Goal: Task Accomplishment & Management: Use online tool/utility

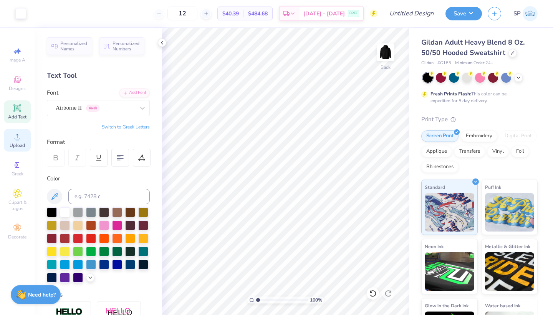
click at [23, 143] on span "Upload" at bounding box center [17, 145] width 15 height 6
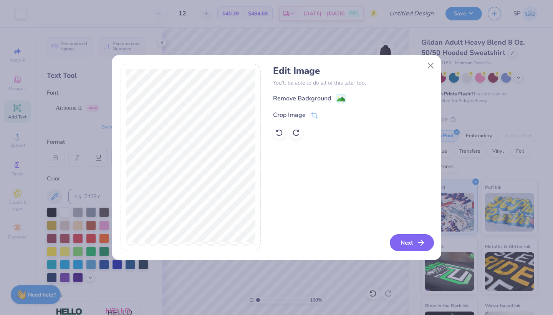
click at [415, 242] on button "Next" at bounding box center [412, 242] width 44 height 17
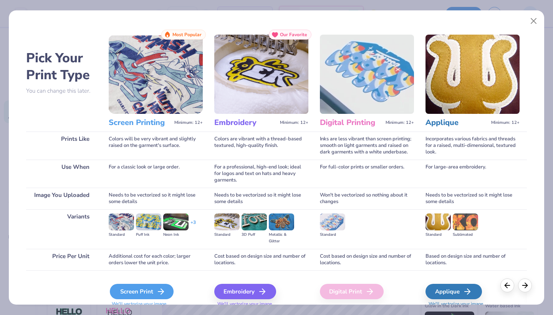
click at [144, 292] on div "Screen Print" at bounding box center [142, 291] width 64 height 15
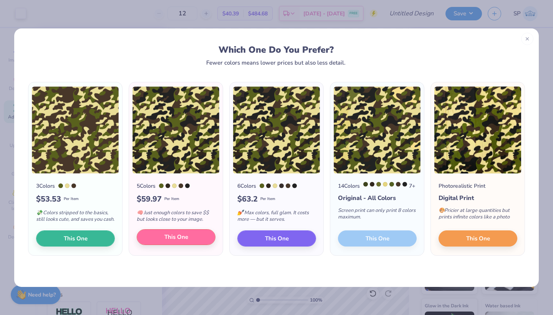
click at [195, 241] on button "This One" at bounding box center [176, 237] width 79 height 16
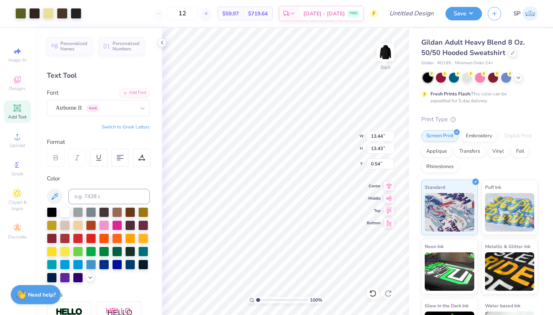
type input "10.15"
type input "10.14"
click at [287, 294] on li "Send Backward" at bounding box center [291, 290] width 60 height 15
type input "3.00"
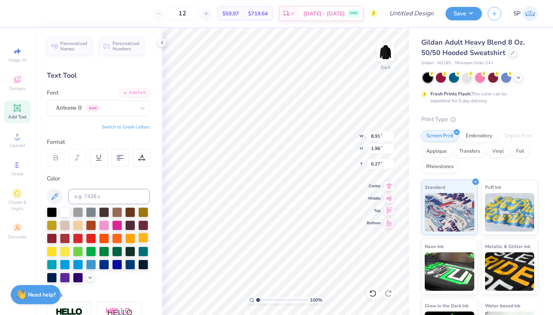
click at [144, 238] on div at bounding box center [143, 237] width 10 height 10
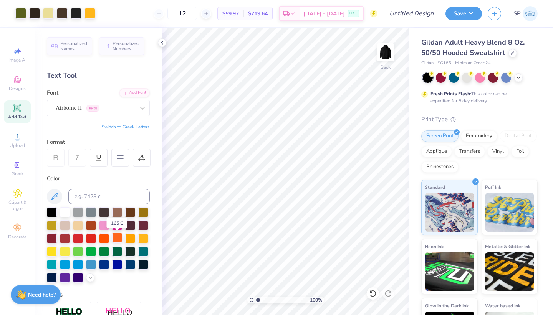
click at [118, 237] on div at bounding box center [117, 237] width 10 height 10
click at [103, 238] on div at bounding box center [104, 237] width 10 height 10
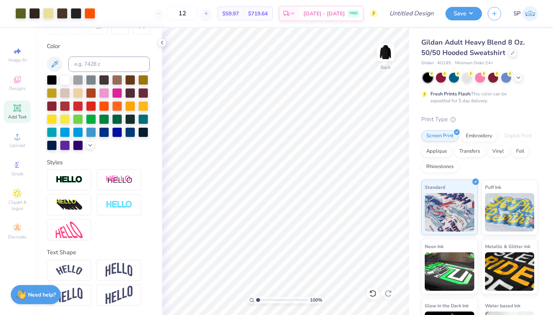
scroll to position [132, 0]
click at [81, 176] on img at bounding box center [69, 179] width 27 height 9
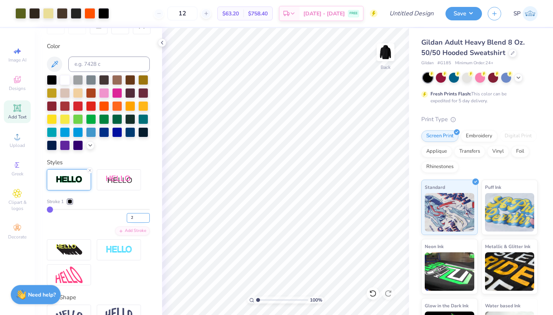
click at [148, 217] on input "2" at bounding box center [138, 218] width 23 height 10
type input "3"
click at [148, 217] on input "3" at bounding box center [138, 218] width 23 height 10
type input "3"
click at [106, 221] on div "3" at bounding box center [98, 216] width 103 height 14
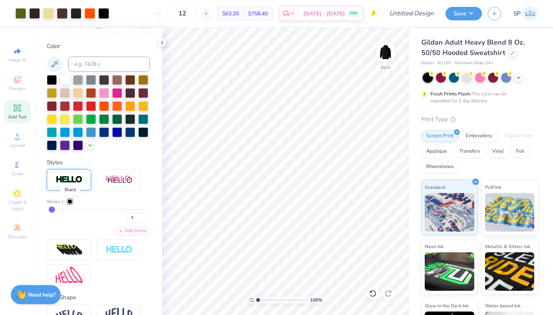
click at [70, 200] on div at bounding box center [70, 201] width 5 height 5
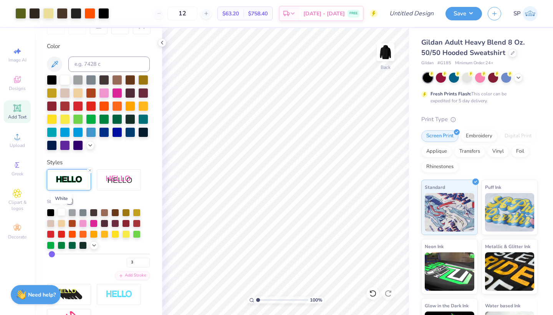
click at [60, 214] on div at bounding box center [62, 212] width 8 height 8
click at [158, 242] on div "Personalized Names Personalized Numbers Text Tool Add Font Font Airborne II Gre…" at bounding box center [99, 171] width 128 height 287
click at [22, 196] on div "Clipart & logos" at bounding box center [17, 200] width 27 height 29
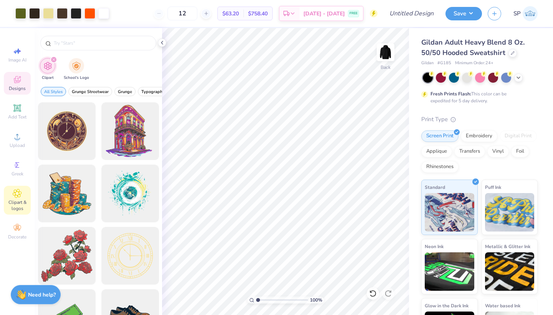
click at [24, 90] on span "Designs" at bounding box center [17, 88] width 17 height 6
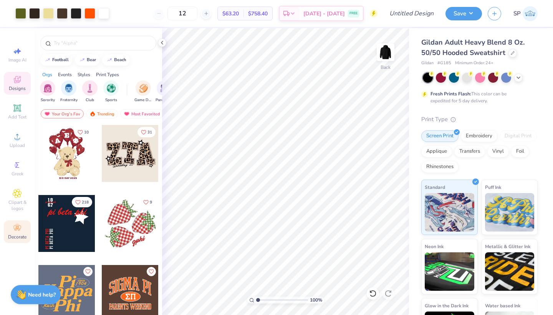
click at [23, 234] on span "Decorate" at bounding box center [17, 237] width 18 height 6
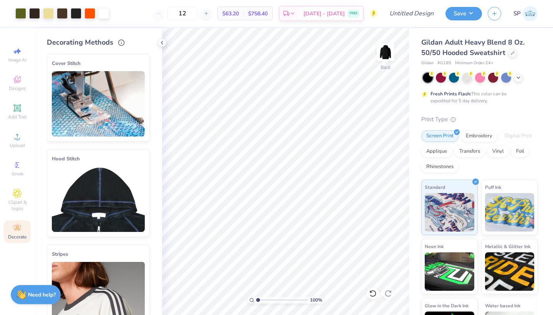
scroll to position [0, 0]
click at [15, 93] on div "Designs" at bounding box center [17, 83] width 27 height 23
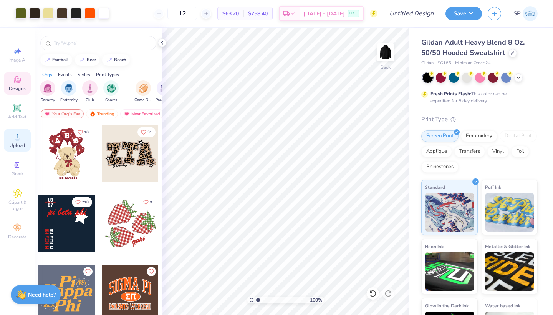
click at [17, 137] on icon at bounding box center [17, 136] width 5 height 5
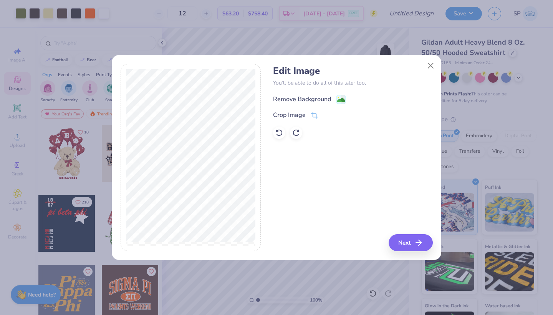
click at [303, 99] on div "Remove Background" at bounding box center [302, 99] width 58 height 9
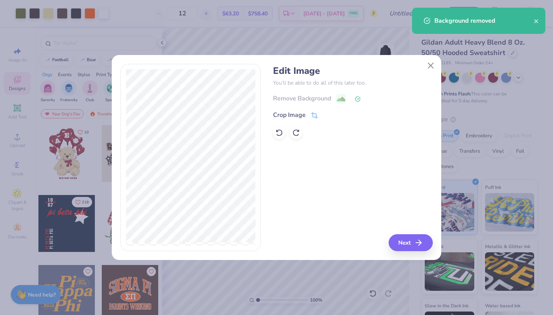
click at [335, 97] on div "Remove Background" at bounding box center [352, 99] width 159 height 10
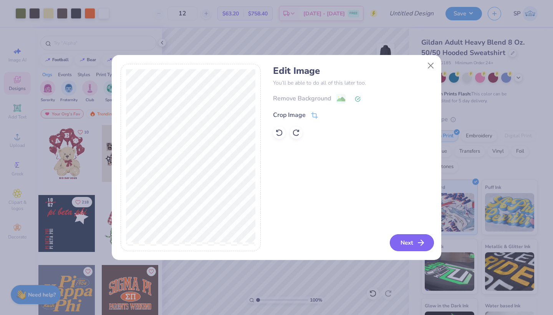
click at [422, 236] on button "Next" at bounding box center [412, 242] width 44 height 17
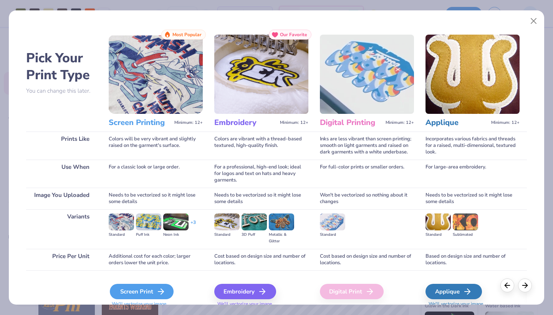
click at [138, 287] on div "Screen Print" at bounding box center [142, 291] width 64 height 15
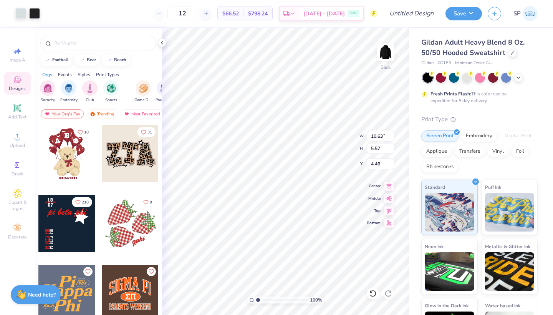
type input "9.11"
type input "4.78"
type input "5.26"
type input "8.68"
type input "4.55"
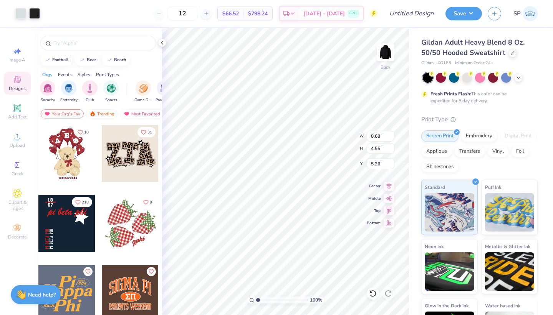
type input "5.21"
type input "9.14"
type input "4.79"
type input "4.97"
type input "9.60"
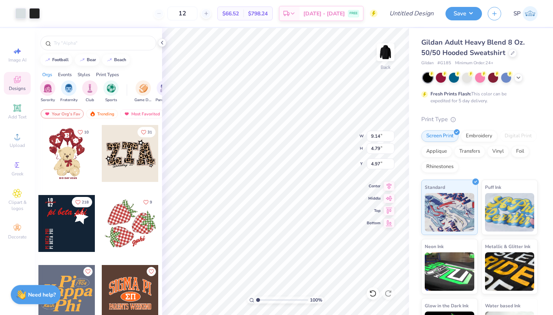
type input "5.03"
type input "10.15"
type input "10.14"
type input "3.00"
type input "9.60"
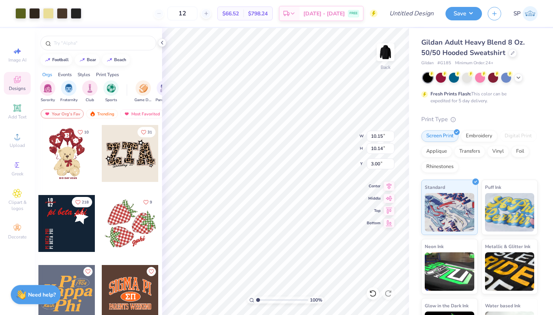
type input "5.03"
type input "4.97"
type input "10.34"
type input "5.42"
click at [13, 143] on span "Upload" at bounding box center [17, 145] width 15 height 6
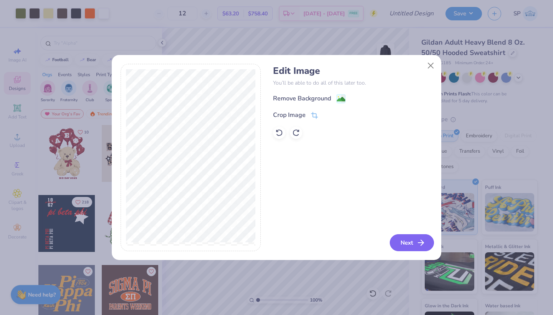
click at [414, 237] on button "Next" at bounding box center [412, 242] width 44 height 17
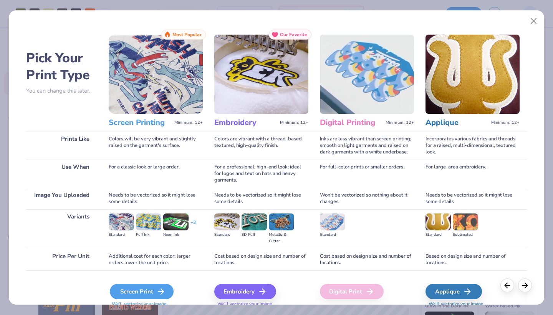
click at [153, 294] on div "Screen Print" at bounding box center [142, 291] width 64 height 15
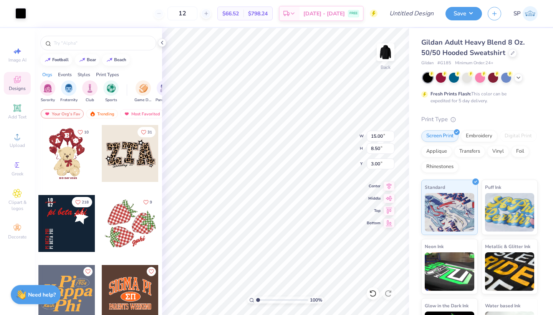
type input "11.19"
type input "6.34"
type input "5.16"
type input "8.77"
type input "4.97"
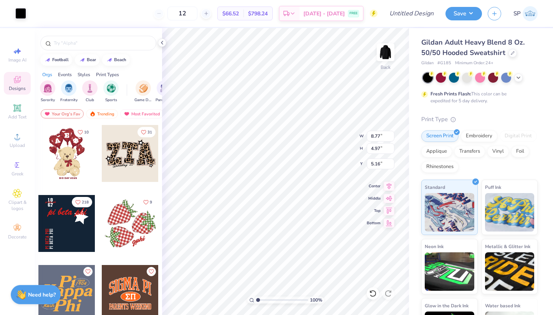
type input "4.76"
type input "10.15"
type input "10.14"
type input "3.00"
click at [17, 111] on icon at bounding box center [16, 107] width 7 height 7
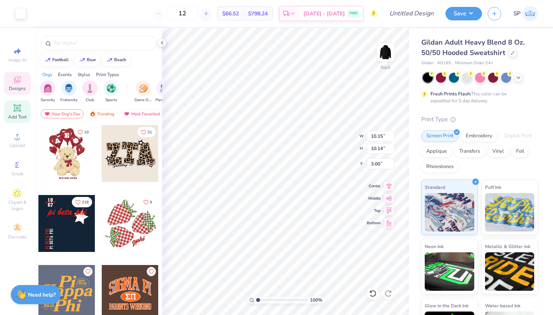
type input "6.48"
type input "1.88"
type input "6.31"
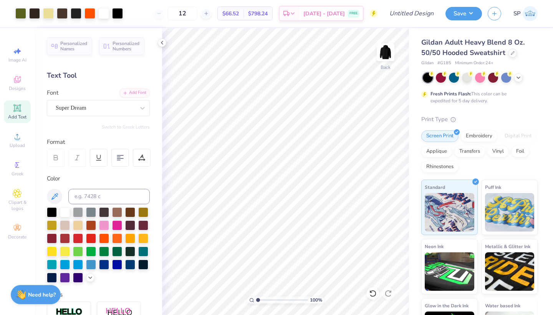
click at [22, 108] on div "Add Text" at bounding box center [17, 111] width 27 height 23
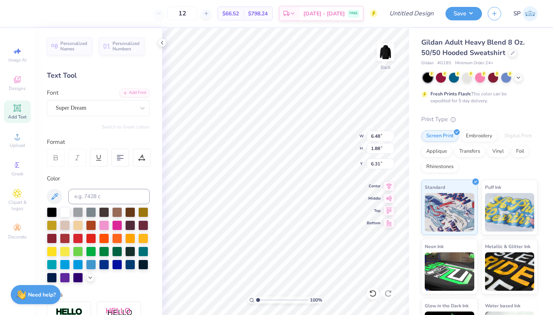
type textarea "_"
type input "10.15"
type input "10.14"
type input "3.00"
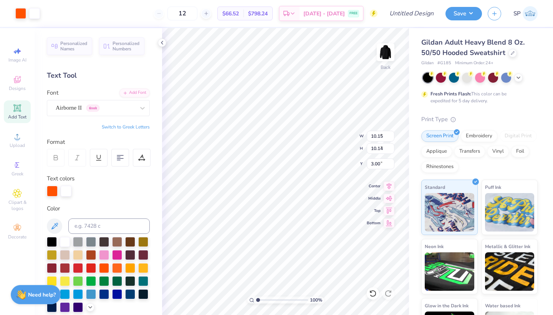
type input "9.02"
type input "2.07"
type input "6.22"
type input "8.87"
type input "2.03"
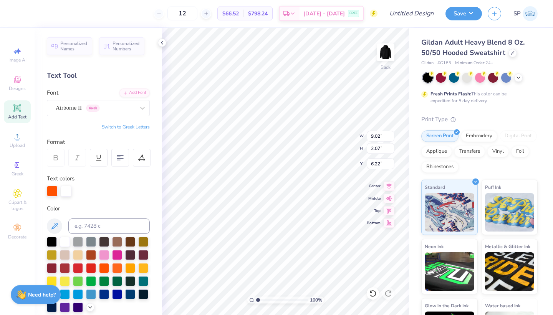
type input "6.25"
type input "8.75"
type input "4.95"
type input "4.77"
type input "8.87"
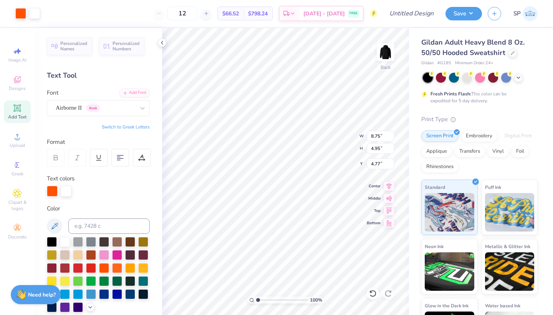
type input "2.03"
type input "6.25"
click at [377, 291] on icon at bounding box center [373, 293] width 8 height 8
type input "9.02"
type input "2.07"
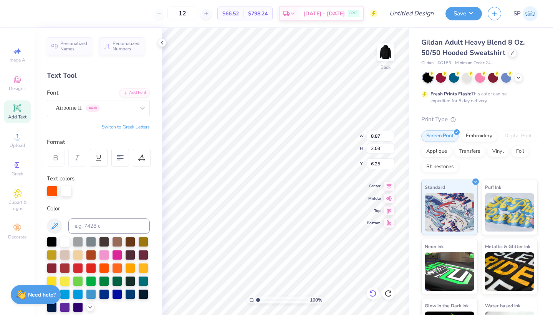
type input "6.22"
click at [377, 291] on icon at bounding box center [373, 293] width 8 height 8
type input "6.48"
type input "1.88"
type input "6.31"
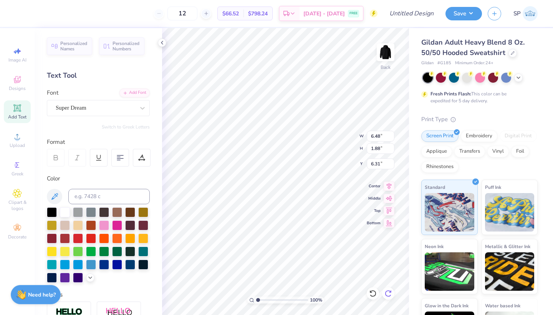
click at [387, 293] on icon at bounding box center [389, 293] width 8 height 8
type input "1.37"
type input "0.34"
type input "7.08"
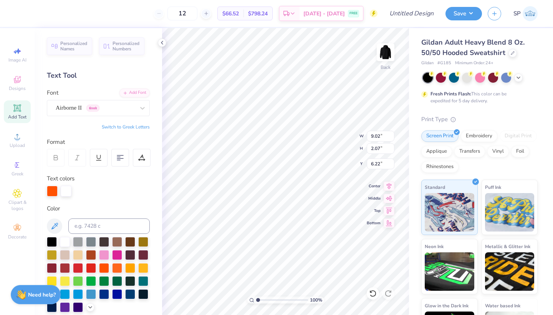
type input "10.26"
type input "2.35"
type input "5.93"
click at [371, 292] on icon at bounding box center [371, 292] width 2 height 2
type input "9.02"
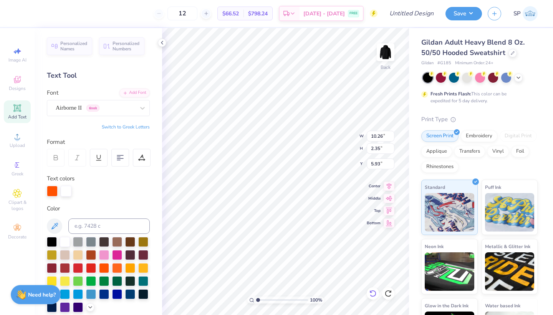
type input "2.07"
type input "6.22"
type input "1.37"
type input "0.34"
type input "7.08"
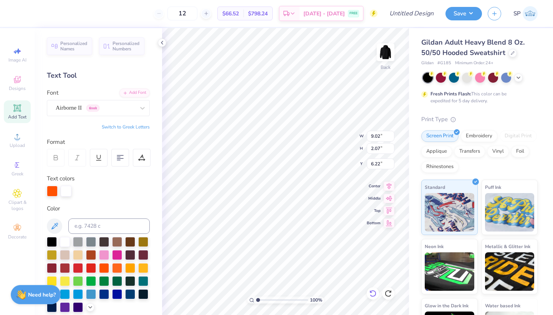
type input "10.15"
type input "10.14"
type input "3.00"
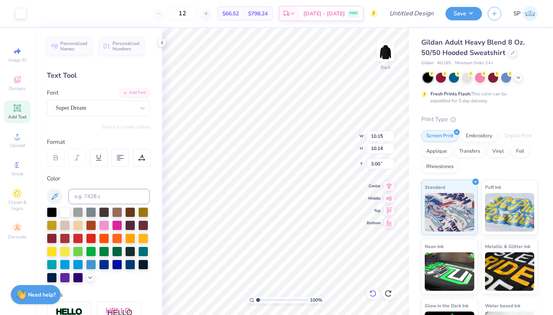
type input "1.37"
type input "0.34"
type input "7.08"
type input "11.71"
type input "6.17"
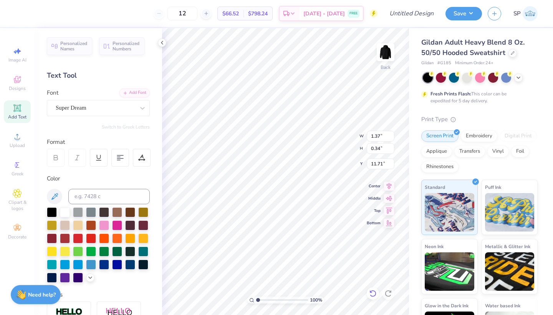
type input "1.54"
type input "10.51"
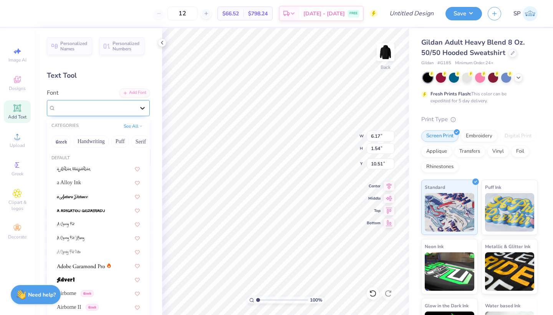
click at [136, 109] on div at bounding box center [143, 108] width 14 height 14
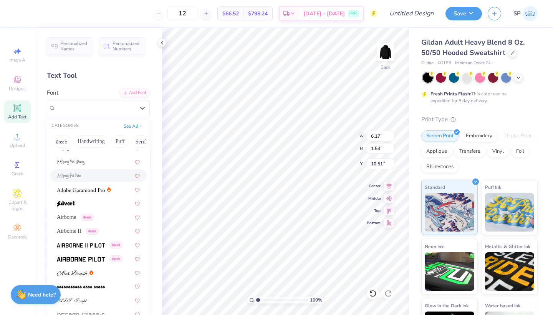
scroll to position [80, 0]
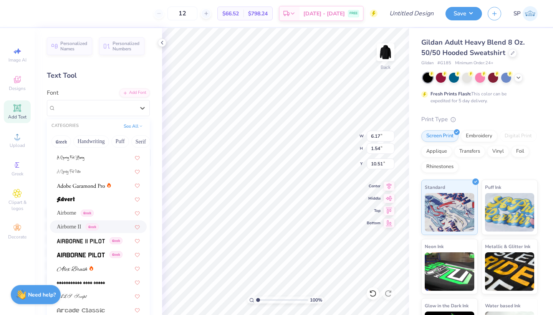
click at [114, 224] on div "Airborne II Greek" at bounding box center [98, 226] width 83 height 8
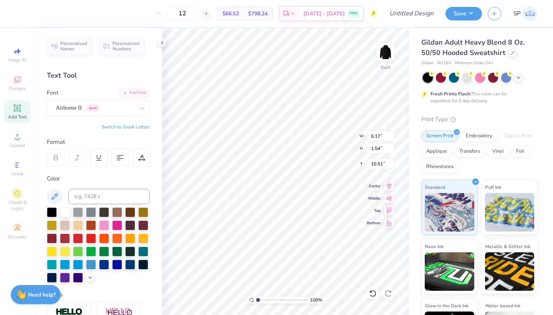
type input "7.80"
type input "1.35"
type input "10.61"
type input "8.14"
type input "1.41"
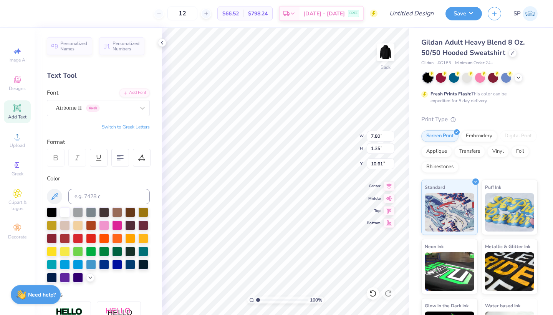
type input "10.55"
click at [308, 217] on li "Delete" at bounding box center [301, 215] width 60 height 15
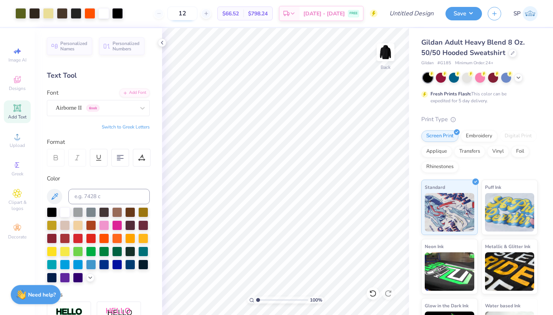
click at [196, 16] on input "12" at bounding box center [183, 14] width 30 height 14
type input "24"
click at [18, 138] on circle at bounding box center [17, 139] width 4 height 4
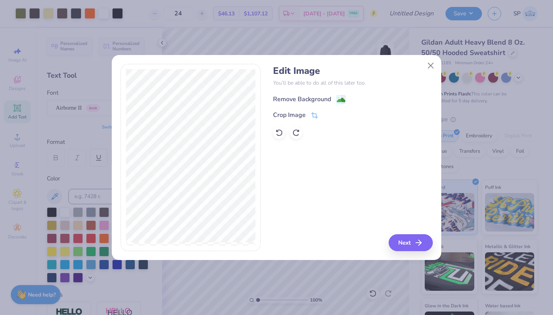
click at [302, 99] on div "Remove Background" at bounding box center [302, 99] width 58 height 9
click at [427, 237] on div "Edit Image You’ll be able to do all of this later too. Remove Background Crop I…" at bounding box center [352, 158] width 159 height 188
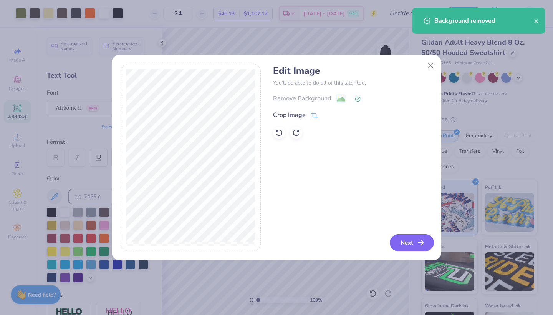
click at [420, 243] on icon "button" at bounding box center [421, 242] width 9 height 9
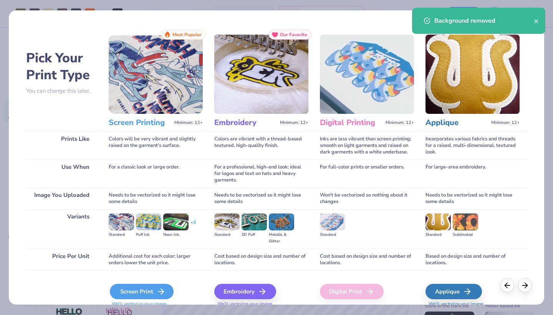
click at [128, 289] on div "Screen Print" at bounding box center [142, 291] width 64 height 15
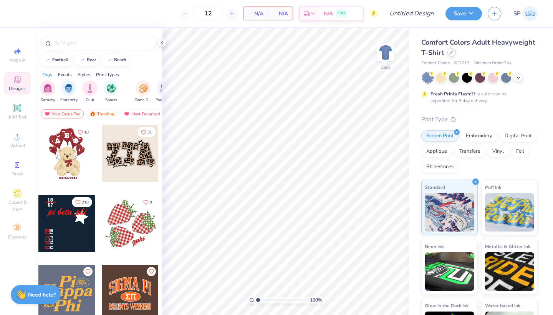
click at [451, 51] on icon at bounding box center [452, 52] width 4 height 4
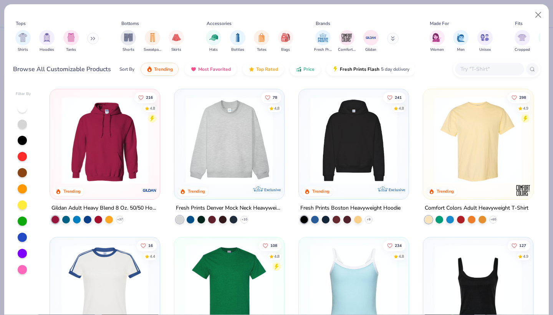
click at [117, 148] on img at bounding box center [105, 140] width 95 height 87
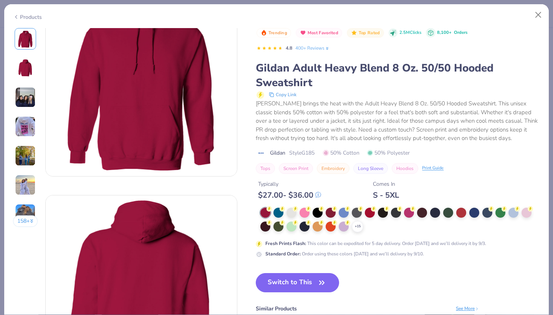
scroll to position [53, 0]
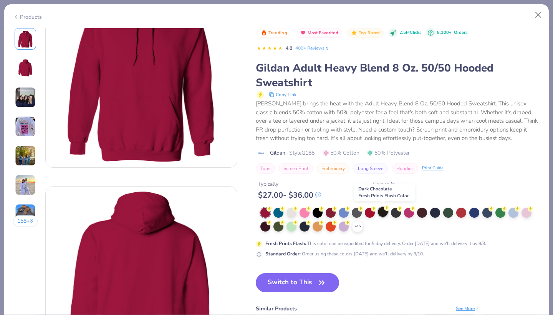
click at [272, 206] on circle at bounding box center [269, 208] width 5 height 5
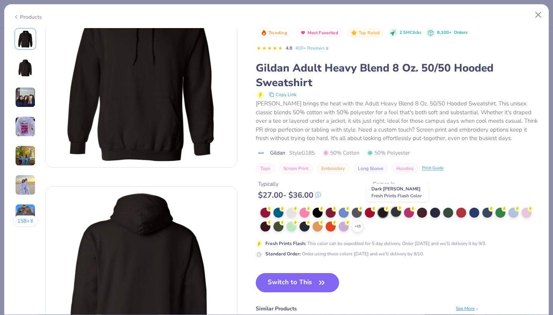
click at [272, 206] on circle at bounding box center [269, 208] width 5 height 5
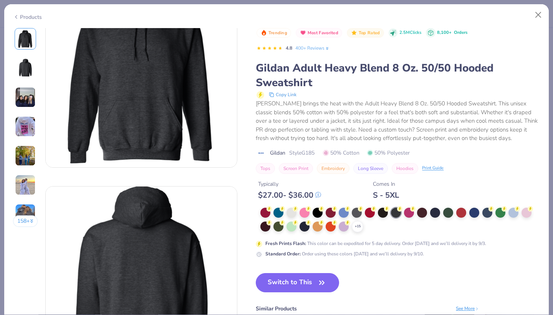
click at [430, 210] on div "+ 15" at bounding box center [401, 220] width 280 height 25
click at [382, 212] on div at bounding box center [383, 212] width 10 height 10
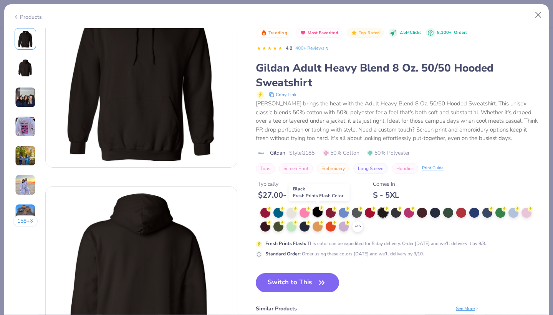
click at [320, 213] on div at bounding box center [318, 212] width 10 height 10
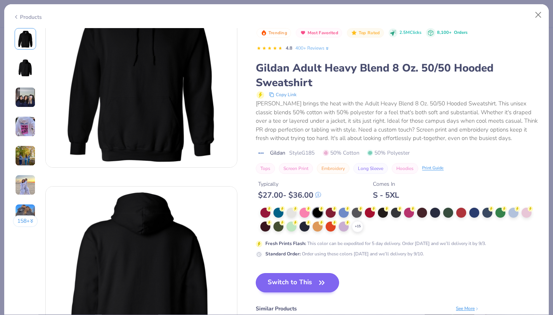
click at [316, 279] on button "Switch to This" at bounding box center [297, 282] width 83 height 19
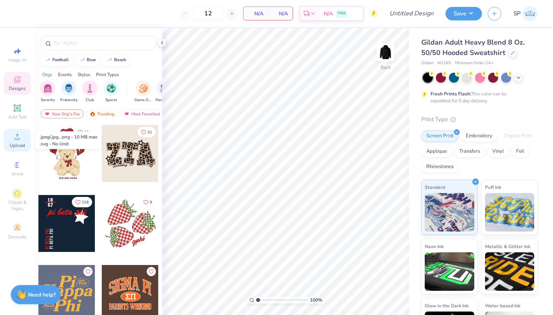
click at [22, 144] on span "Upload" at bounding box center [17, 145] width 15 height 6
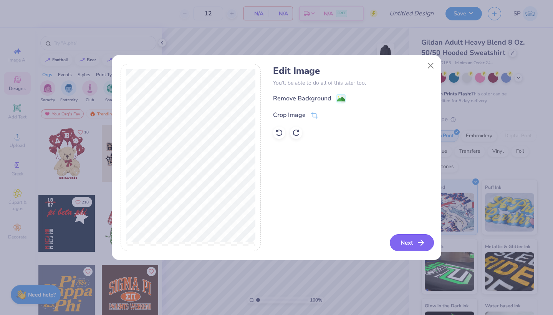
click at [404, 242] on button "Next" at bounding box center [412, 242] width 44 height 17
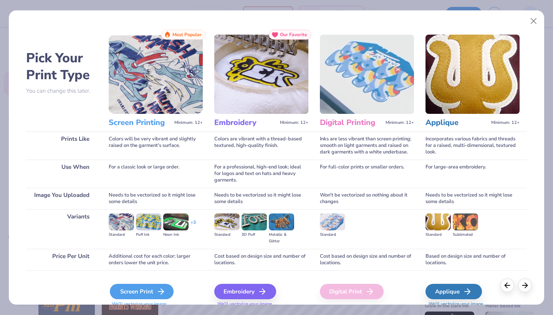
click at [133, 292] on div "Screen Print" at bounding box center [142, 291] width 64 height 15
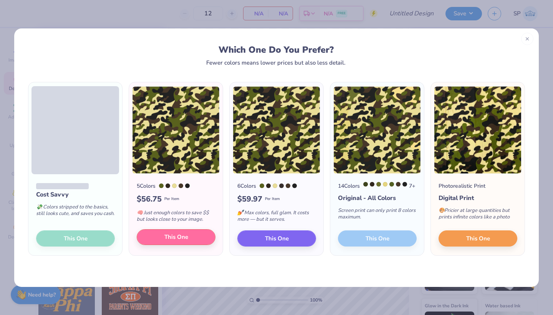
click at [186, 241] on span "This One" at bounding box center [176, 236] width 24 height 9
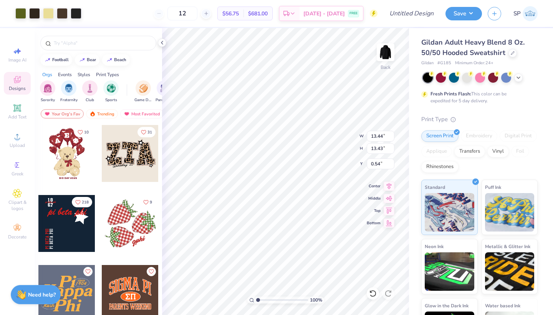
type input "10.29"
type input "10.28"
type input "3.00"
click at [20, 112] on icon at bounding box center [17, 107] width 9 height 9
type input "6.48"
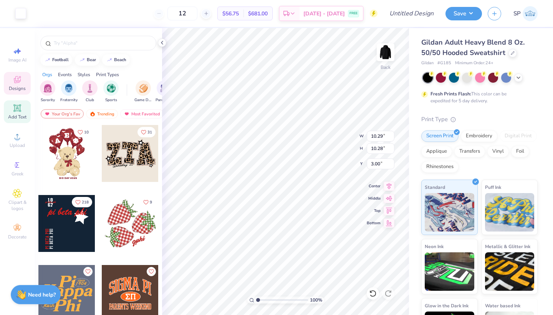
type input "1.88"
type input "6.31"
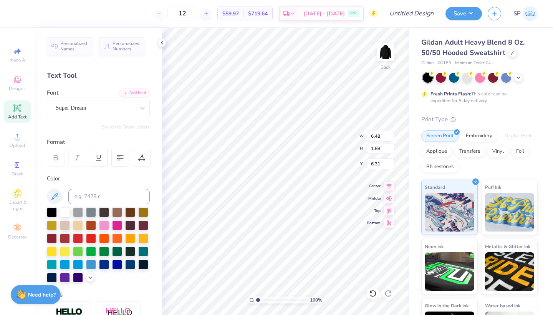
scroll to position [0, 0]
type textarea "Haraya"
click at [105, 242] on div at bounding box center [104, 237] width 10 height 10
click at [139, 110] on icon at bounding box center [143, 108] width 8 height 8
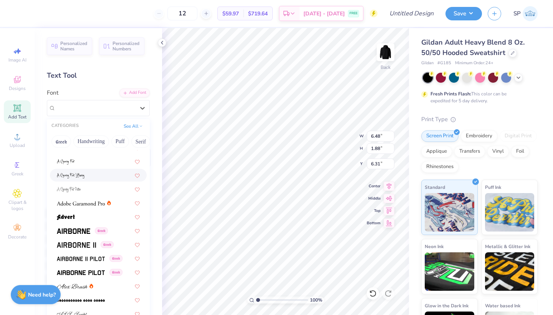
scroll to position [68, 0]
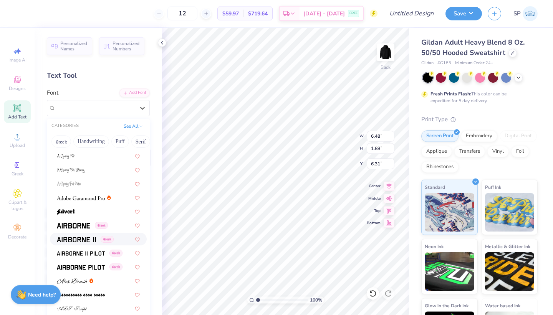
click at [121, 238] on div "Greek" at bounding box center [98, 239] width 83 height 8
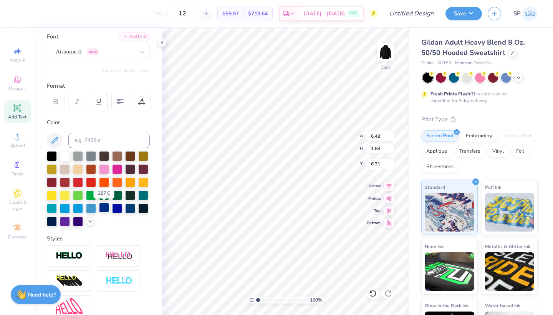
scroll to position [56, 0]
click at [78, 257] on img at bounding box center [69, 255] width 27 height 9
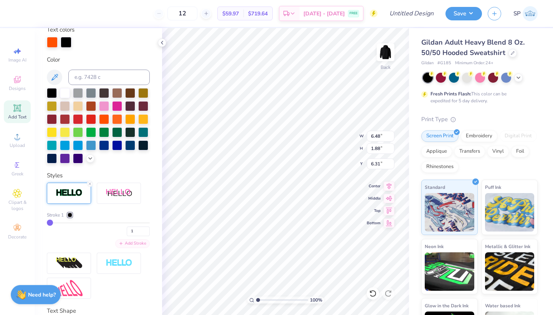
scroll to position [151, 0]
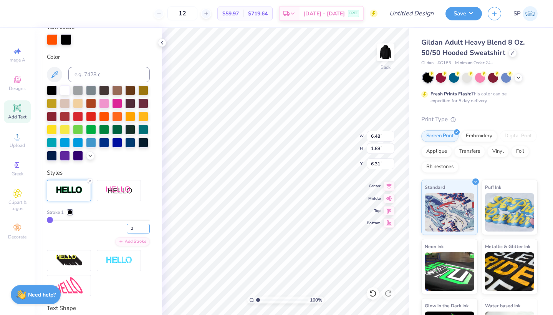
click at [147, 227] on input "2" at bounding box center [138, 229] width 23 height 10
type input "3"
click at [147, 227] on input "3" at bounding box center [138, 229] width 23 height 10
type input "3"
click at [150, 256] on div "Personalized Names Personalized Numbers Text Tool Add Font Font Airborne II Gre…" at bounding box center [99, 171] width 128 height 287
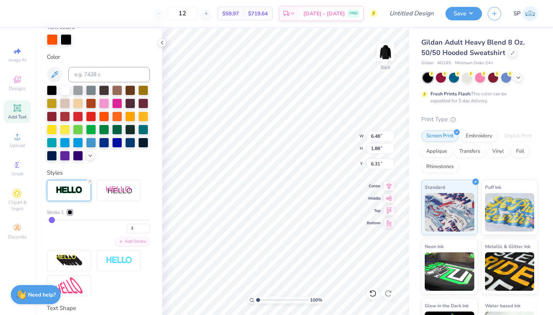
click at [69, 211] on div at bounding box center [70, 212] width 5 height 5
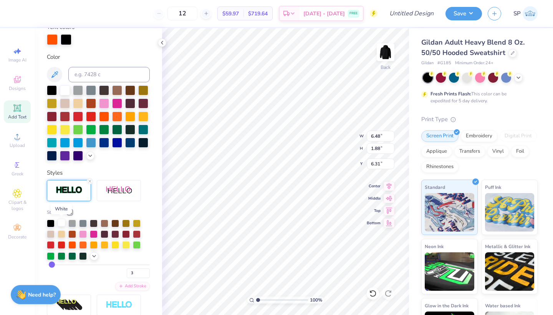
click at [63, 222] on div at bounding box center [62, 223] width 8 height 8
click at [115, 212] on div "Stroke 1" at bounding box center [98, 212] width 103 height 7
click at [150, 244] on div "Personalized Names Personalized Numbers Text Tool Add Font Font Airborne II Gre…" at bounding box center [99, 171] width 128 height 287
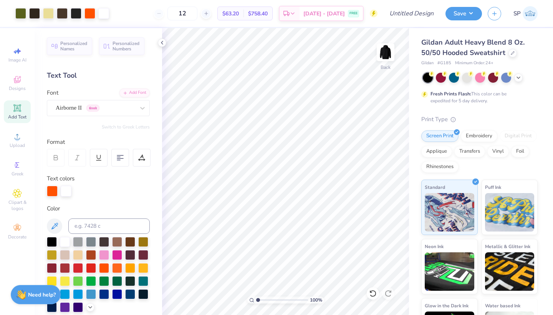
scroll to position [0, 0]
click at [13, 138] on icon at bounding box center [17, 136] width 9 height 9
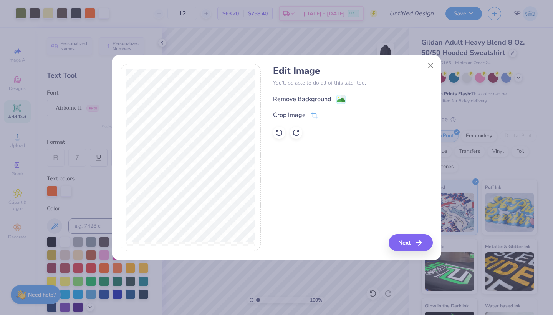
click at [314, 99] on div "Remove Background" at bounding box center [302, 99] width 58 height 9
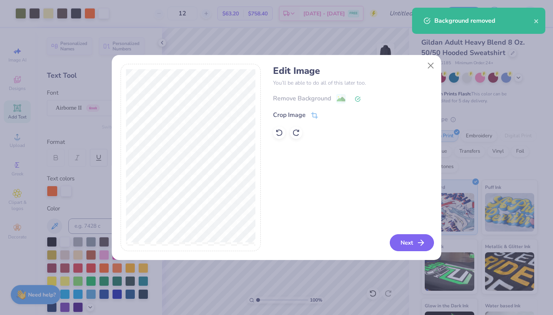
click at [399, 239] on button "Next" at bounding box center [412, 242] width 44 height 17
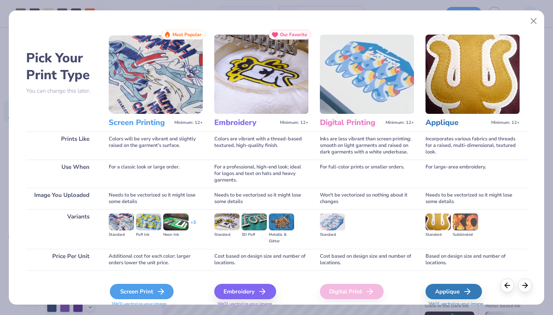
click at [159, 291] on icon at bounding box center [160, 291] width 9 height 9
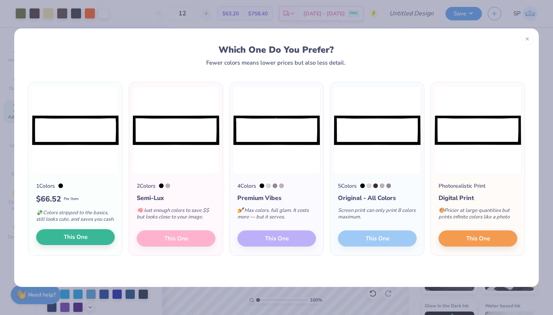
click at [89, 245] on button "This One" at bounding box center [75, 237] width 79 height 16
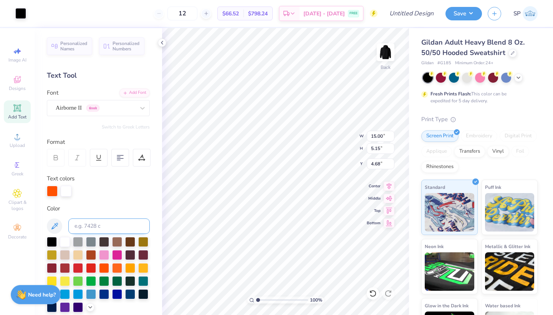
type input "12.69"
type input "4.35"
type input "5.47"
type input "10.20"
type input "3.50"
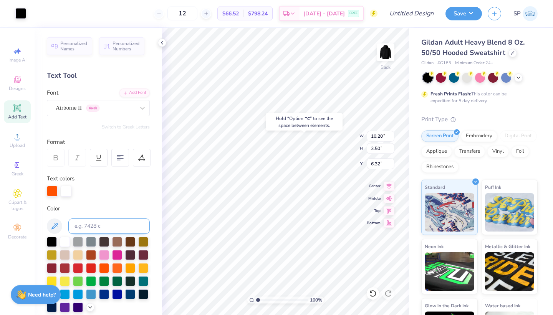
type input "5.50"
type input "10.29"
type input "10.28"
type input "3.00"
type input "10.25"
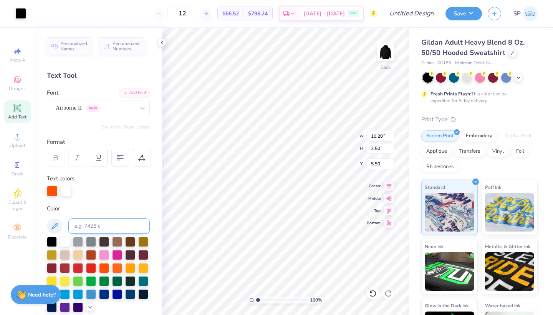
type input "3.52"
type input "5.48"
type input "10.30"
type input "3.54"
type input "10.29"
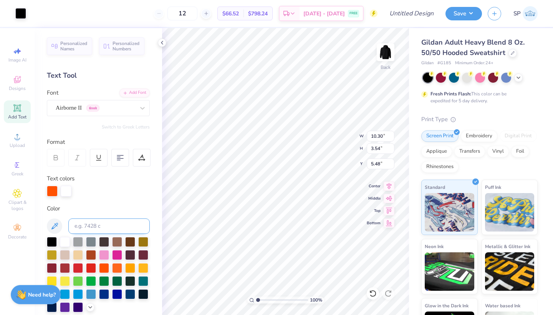
type input "10.28"
type input "3.00"
type input "10.41"
type input "3.57"
type input "5.46"
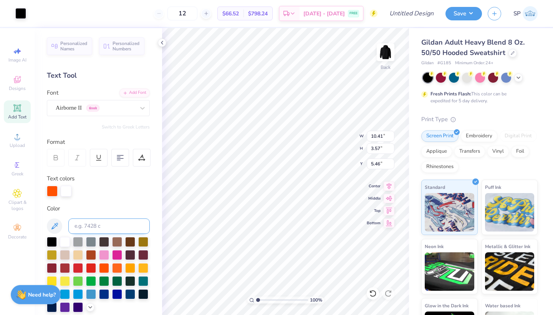
type input "10.14"
type input "3.48"
type input "9.92"
type input "3.40"
type input "5.54"
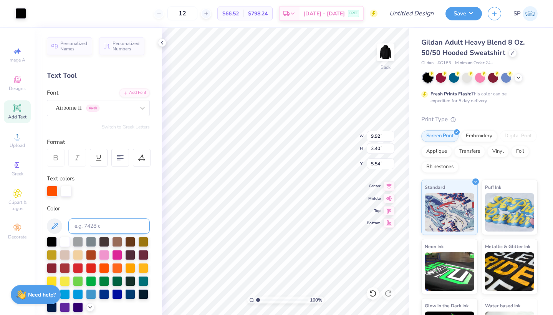
type input "10.29"
type input "10.28"
type input "3.00"
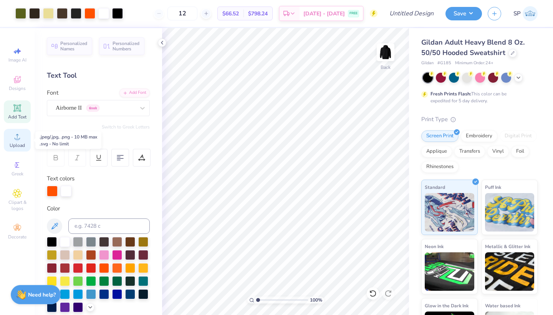
click at [23, 142] on span "Upload" at bounding box center [17, 145] width 15 height 6
click at [21, 116] on span "Add Text" at bounding box center [17, 117] width 18 height 6
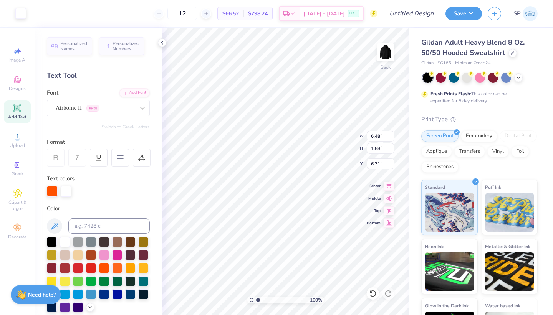
type input "6.52"
type input "1.91"
type input "9.79"
type textarea "_"
type textarea "-"
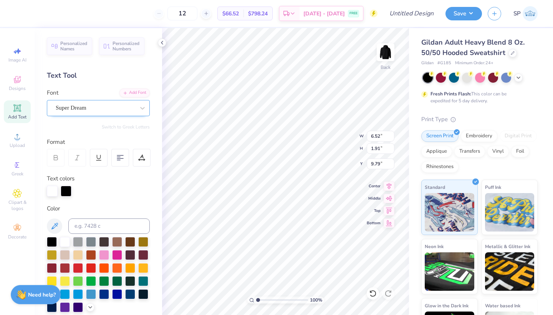
click at [133, 109] on div "Super Dream" at bounding box center [95, 108] width 81 height 12
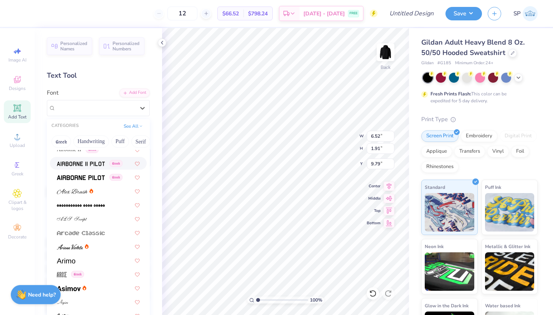
scroll to position [138, 0]
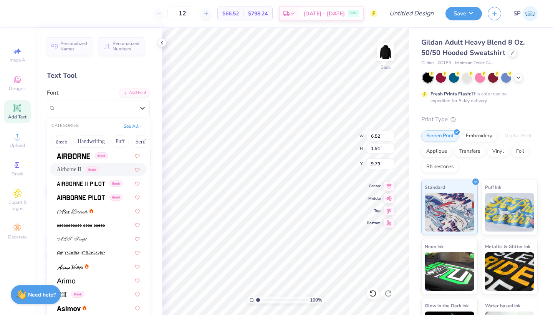
click at [107, 168] on div "Airborne II Greek" at bounding box center [98, 169] width 83 height 8
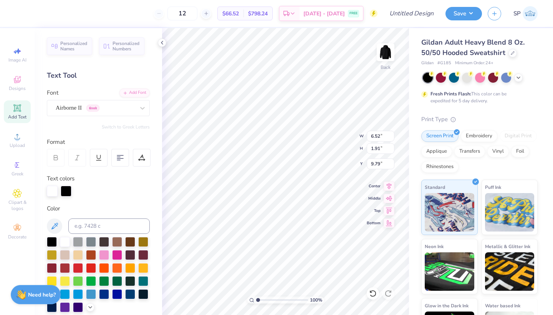
type input "10.29"
type input "10.28"
type input "3.00"
type input "0.57"
type input "0.33"
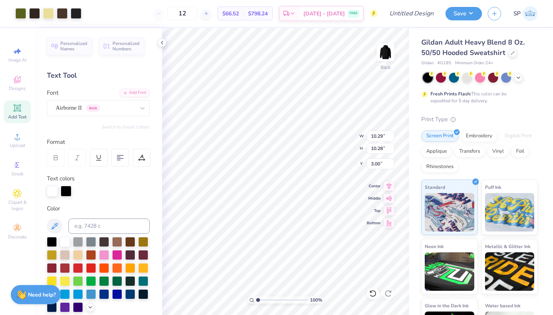
type input "10.58"
type input "1.20"
type input "0.70"
type input "10.21"
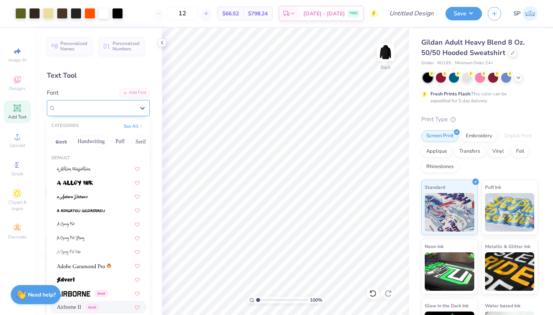
click at [129, 111] on div "Airborne II Greek" at bounding box center [95, 108] width 81 height 12
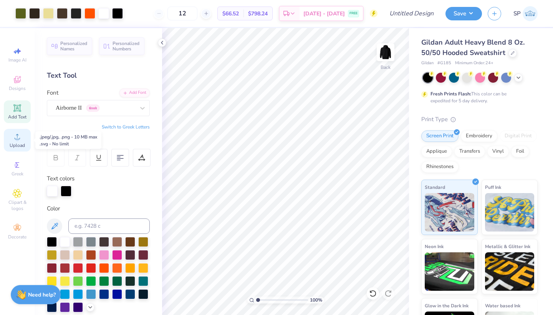
click at [14, 133] on icon at bounding box center [17, 136] width 9 height 9
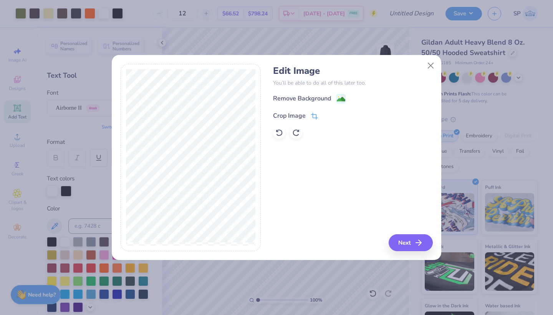
click at [307, 117] on div "Crop Image" at bounding box center [295, 115] width 45 height 9
click at [418, 245] on div "Edit Image You’ll be able to do all of this later too. Remove Background Crop I…" at bounding box center [352, 158] width 159 height 188
click at [329, 115] on icon at bounding box center [327, 115] width 5 height 5
click at [404, 245] on button "Next" at bounding box center [412, 242] width 44 height 17
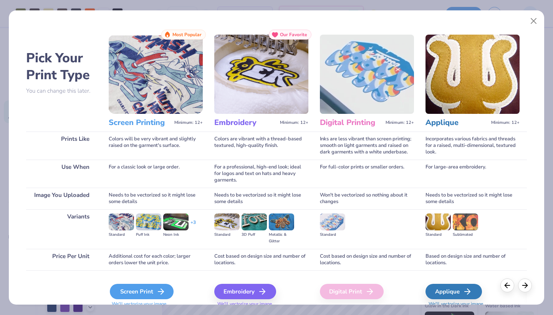
click at [131, 289] on div "Screen Print" at bounding box center [142, 291] width 64 height 15
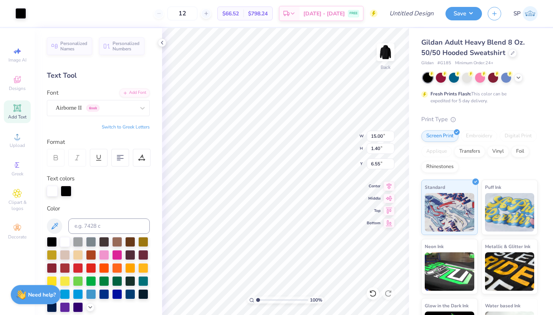
type input "12.09"
type input "1.13"
type input "9.20"
type input "0.86"
type input "6.82"
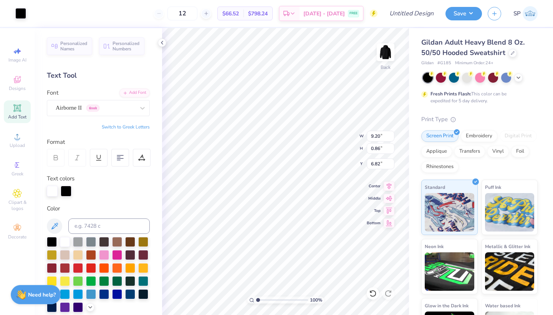
type input "9.25"
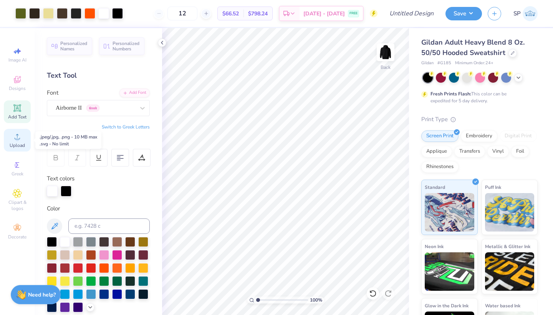
click at [17, 141] on circle at bounding box center [17, 139] width 4 height 4
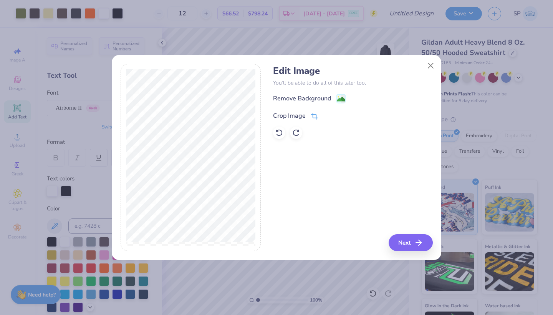
click at [310, 114] on div "Crop Image" at bounding box center [295, 115] width 45 height 9
click at [327, 114] on icon at bounding box center [327, 115] width 5 height 5
click at [386, 236] on div "Edit Image You’ll be able to do all of this later too. Remove Background Crop I…" at bounding box center [352, 158] width 159 height 188
click at [407, 246] on button "Next" at bounding box center [412, 242] width 44 height 17
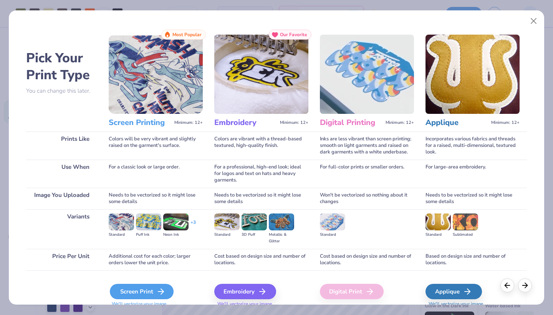
click at [136, 291] on div "Screen Print" at bounding box center [142, 291] width 64 height 15
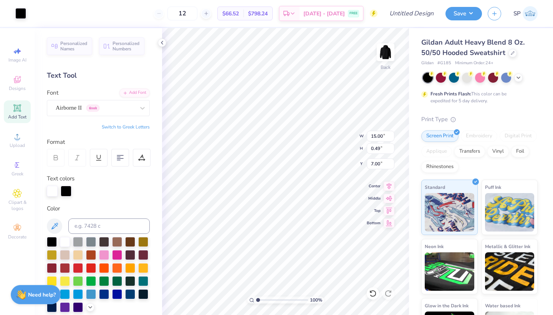
type input "12.19"
type input "0.40"
type input "7.10"
type input "9.34"
type input "0.31"
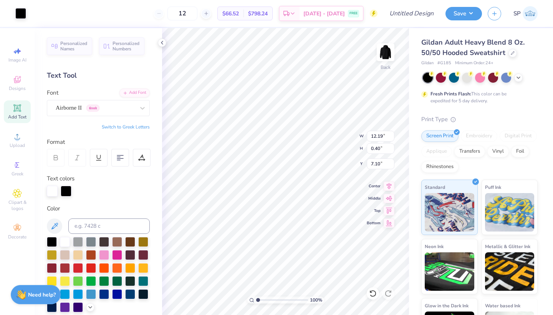
type input "7.19"
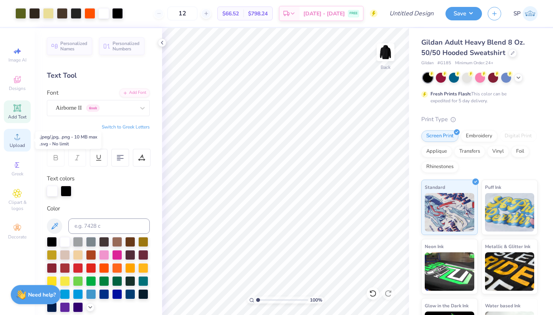
click at [18, 146] on span "Upload" at bounding box center [17, 145] width 15 height 6
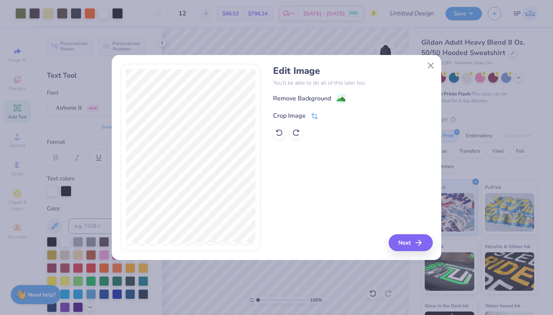
click at [297, 111] on div "Crop Image" at bounding box center [289, 115] width 33 height 9
click at [400, 254] on div "Edit Image You’ll be able to do all of this later too. Remove Background Crop I…" at bounding box center [277, 162] width 330 height 196
click at [420, 256] on div "Edit Image You’ll be able to do all of this later too. Remove Background Crop I…" at bounding box center [277, 162] width 330 height 196
click at [413, 264] on div "Edit Image You’ll be able to do all of this later too. Remove Background Crop I…" at bounding box center [276, 157] width 553 height 315
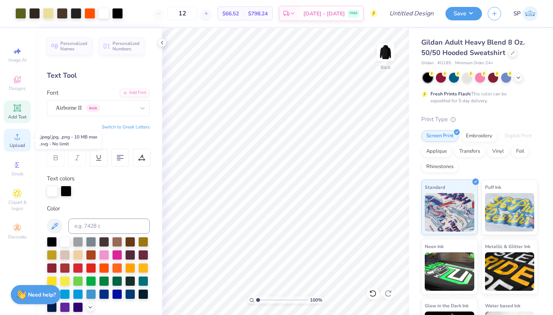
click at [12, 142] on span "Upload" at bounding box center [17, 145] width 15 height 6
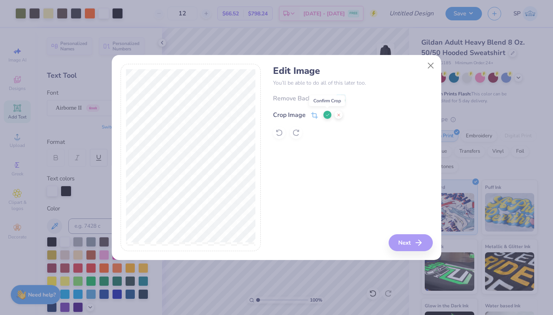
click at [325, 114] on icon at bounding box center [327, 115] width 5 height 5
click at [314, 115] on icon at bounding box center [314, 117] width 5 height 5
click at [325, 115] on button at bounding box center [328, 115] width 8 height 8
click at [400, 241] on button "Next" at bounding box center [412, 242] width 44 height 17
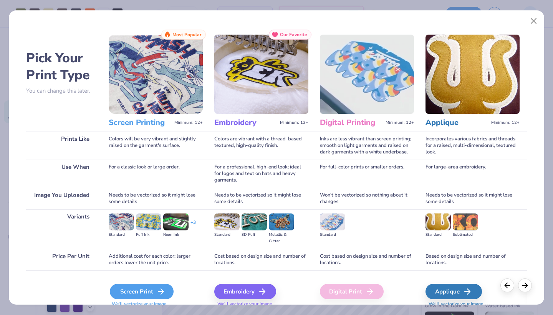
click at [136, 289] on div "Screen Print" at bounding box center [142, 291] width 64 height 15
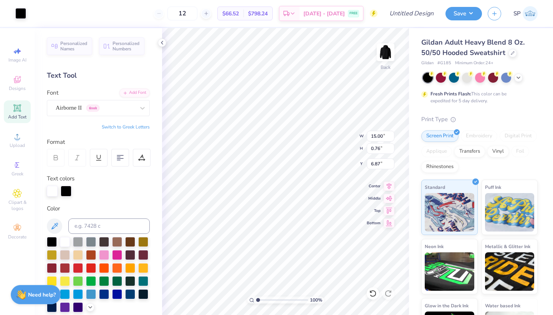
click at [380, 150] on div "100 % Back W 15.00 15.00 " H 0.76 0.76 " Y 6.87 6.87 " Center Middle Top Bottom" at bounding box center [285, 171] width 247 height 287
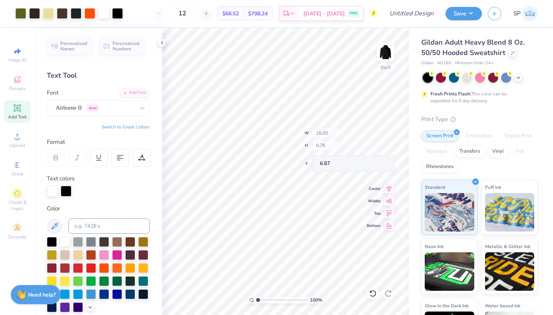
type input "14.80"
type input "0.75"
type input "6.88"
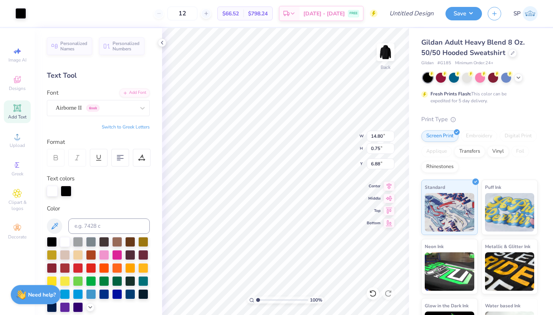
type input "13.11"
type input "0.66"
type input "6.97"
type input "12.02"
type input "0.61"
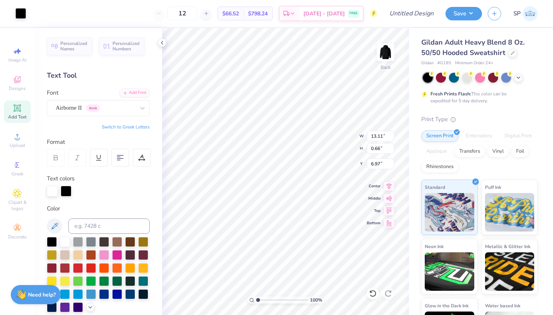
type input "7.02"
type input "9.46"
type input "0.48"
type input "7.15"
type input "9.46"
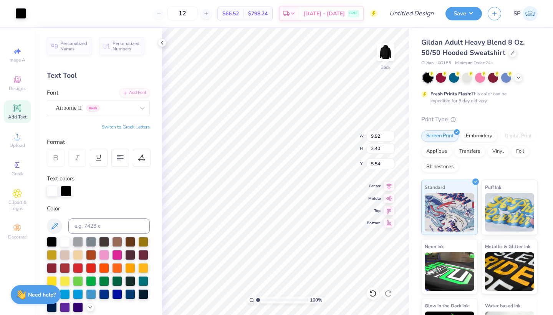
type input "0.48"
type input "7.15"
click at [55, 189] on div at bounding box center [52, 190] width 11 height 11
click at [68, 242] on div at bounding box center [65, 241] width 10 height 10
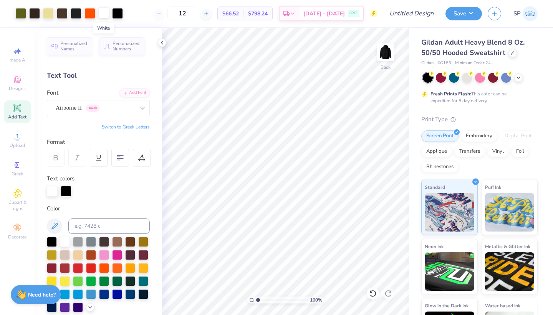
click at [104, 12] on div at bounding box center [103, 12] width 11 height 11
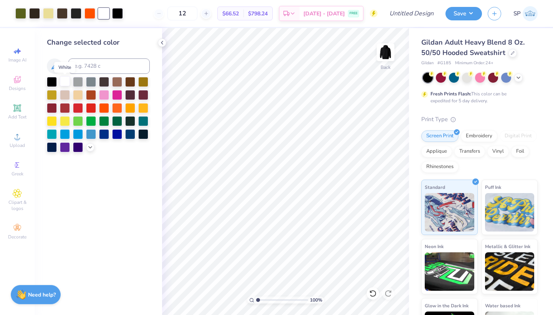
click at [66, 84] on div at bounding box center [65, 81] width 10 height 10
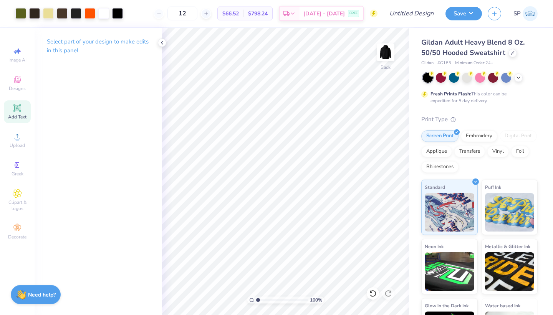
click at [17, 108] on icon at bounding box center [17, 108] width 6 height 6
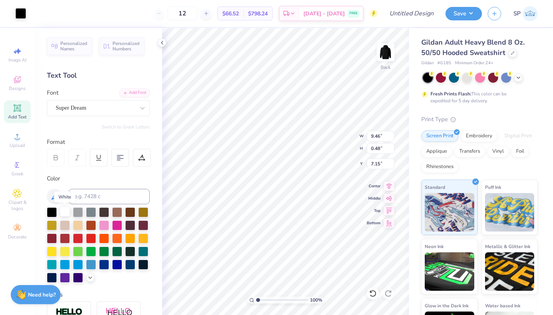
click at [66, 211] on div at bounding box center [65, 211] width 10 height 10
click at [51, 211] on div at bounding box center [52, 211] width 10 height 10
click at [78, 212] on div at bounding box center [78, 211] width 10 height 10
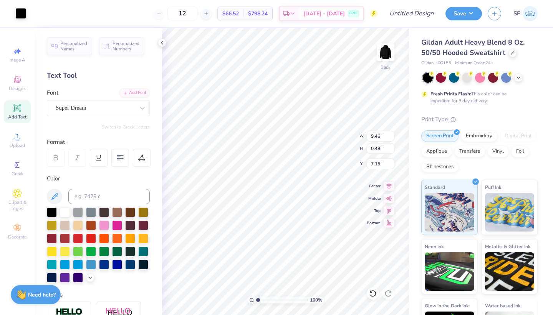
type input "9.92"
type input "3.40"
type input "5.54"
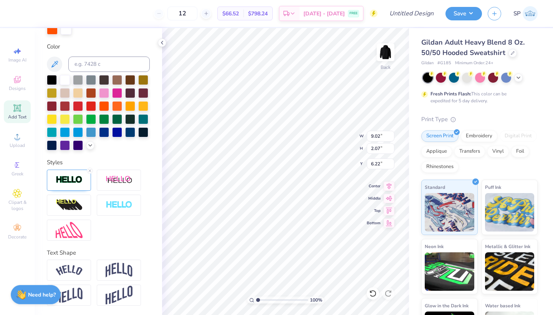
scroll to position [162, 0]
click at [90, 171] on line at bounding box center [90, 170] width 2 height 2
type input "8.91"
type input "1.96"
type input "6.27"
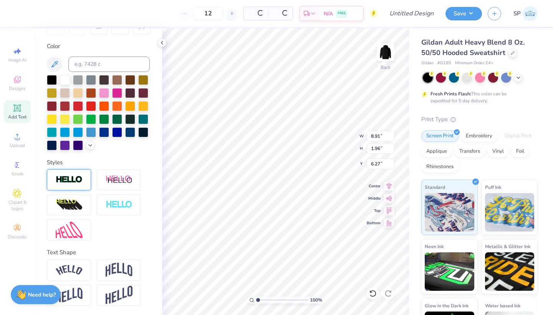
scroll to position [132, 0]
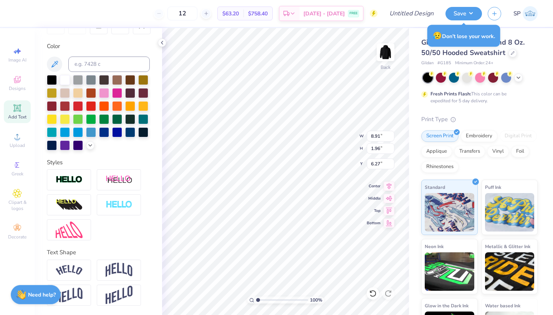
click at [140, 227] on div at bounding box center [98, 204] width 103 height 71
click at [90, 108] on div at bounding box center [91, 105] width 10 height 10
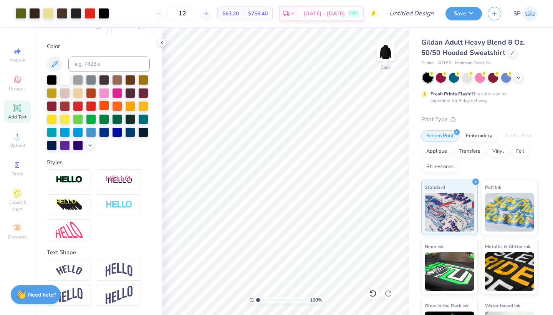
click at [106, 108] on div at bounding box center [104, 105] width 10 height 10
click at [91, 108] on div at bounding box center [91, 105] width 10 height 10
click at [75, 106] on div at bounding box center [78, 105] width 10 height 10
click at [81, 106] on div at bounding box center [78, 105] width 10 height 10
click at [95, 106] on div at bounding box center [91, 105] width 10 height 10
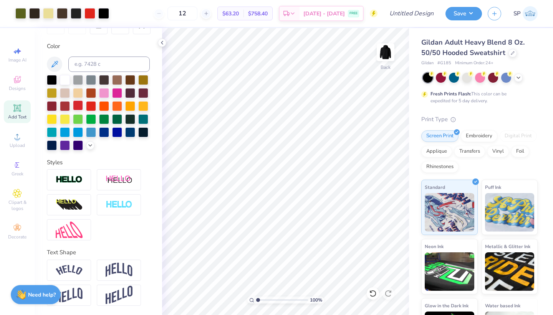
click at [79, 107] on div at bounding box center [78, 105] width 10 height 10
click at [94, 108] on div at bounding box center [91, 105] width 10 height 10
click at [106, 107] on div at bounding box center [104, 105] width 10 height 10
click at [95, 108] on div at bounding box center [91, 105] width 10 height 10
click at [149, 246] on div "Personalized Names Personalized Numbers Text Tool Add Font Font Airborne II Gre…" at bounding box center [99, 171] width 128 height 287
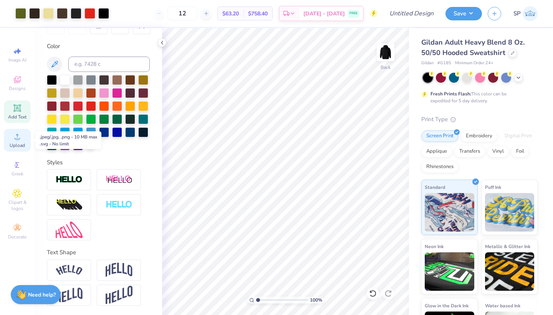
click at [18, 142] on span "Upload" at bounding box center [17, 145] width 15 height 6
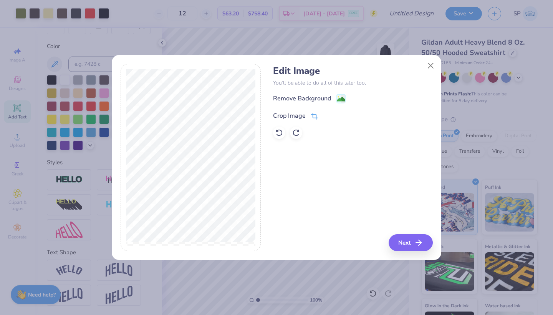
click at [298, 113] on div "Crop Image" at bounding box center [289, 115] width 33 height 9
click at [327, 114] on icon at bounding box center [327, 115] width 5 height 5
click at [409, 247] on button "Next" at bounding box center [412, 242] width 44 height 17
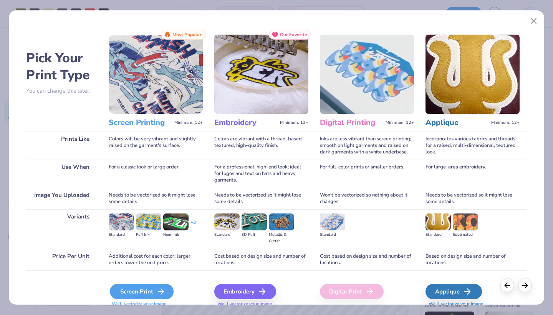
click at [153, 291] on div "Screen Print" at bounding box center [142, 291] width 64 height 15
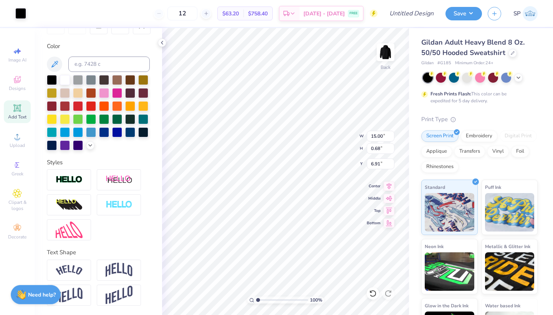
type input "11.59"
type input "0.52"
type input "7.25"
type input "10.54"
type input "0.47"
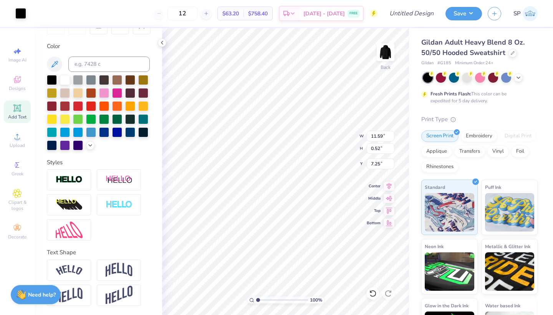
type input "7.30"
type input "9.37"
type input "0.42"
type input "7.35"
type input "9.46"
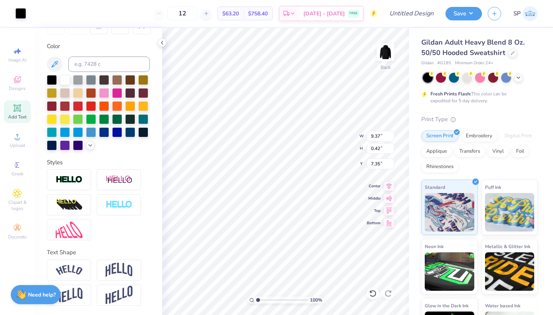
type input "0.43"
click at [17, 103] on div "Add Text" at bounding box center [17, 111] width 27 height 23
type textarea "_"
type textarea "-"
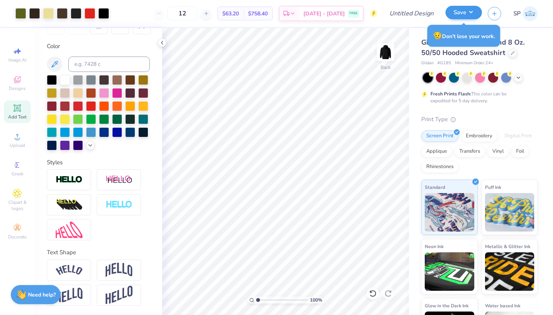
click at [467, 16] on button "Save" at bounding box center [464, 12] width 37 height 13
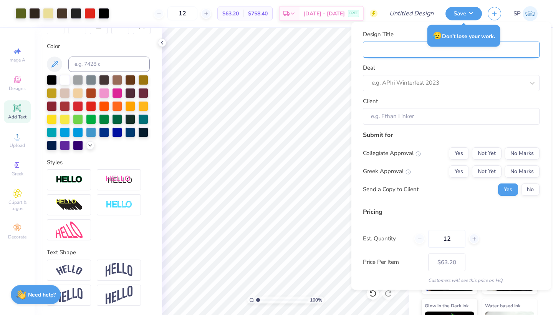
click at [427, 50] on input "Design Title" at bounding box center [451, 49] width 177 height 17
type input "H"
type input "Ha"
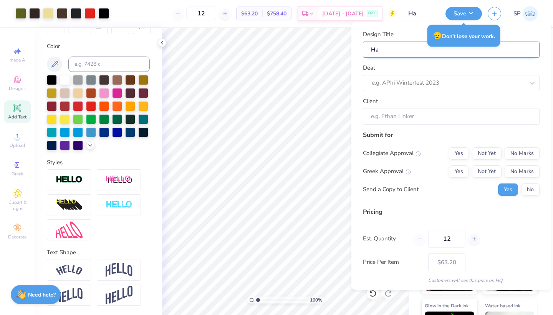
type input "Har"
type input "Hara"
type input "Haray"
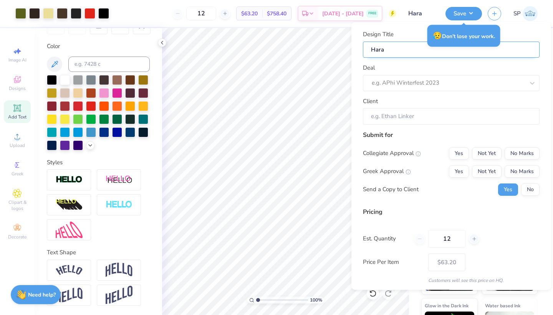
type input "Haray"
type input "Haraya"
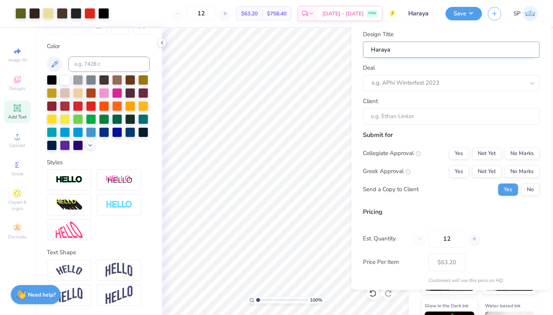
type input "Haraya M"
type input "Haraya Me"
type input "Haraya Mer"
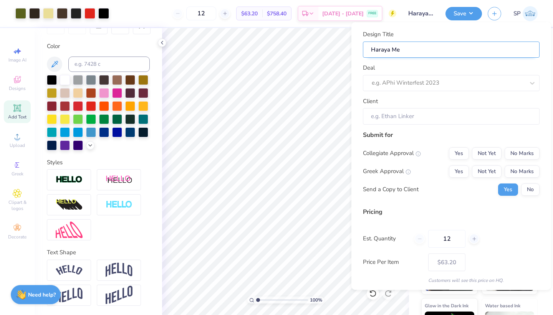
type input "Haraya Mer"
type input "Haraya Merc"
type input "Haraya Merch"
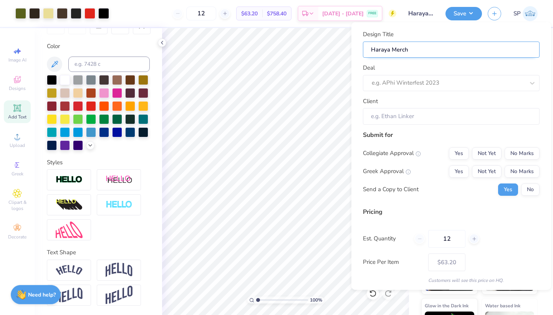
type input "Haraya Merch"
type input "Haraya Merch f"
type input "Haraya Merch f2"
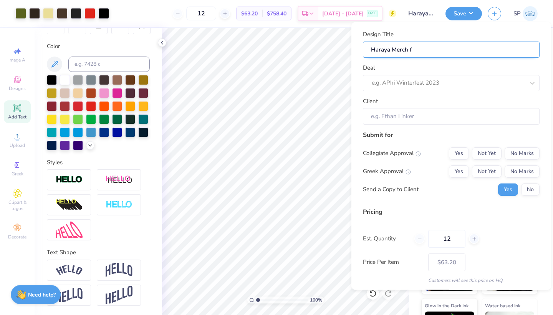
type input "Haraya Merch f2"
type input "Haraya Merch f25"
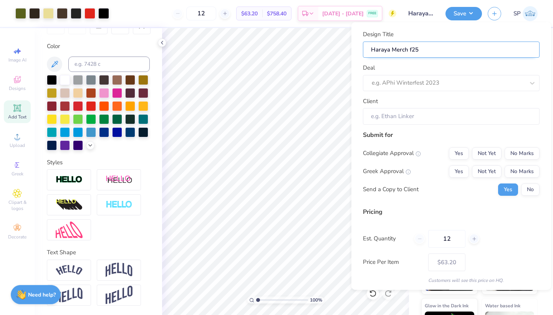
type input "Haraya Merch f25 i"
type input "Haraya Merch f25 id"
type input "Haraya Merch f25 i"
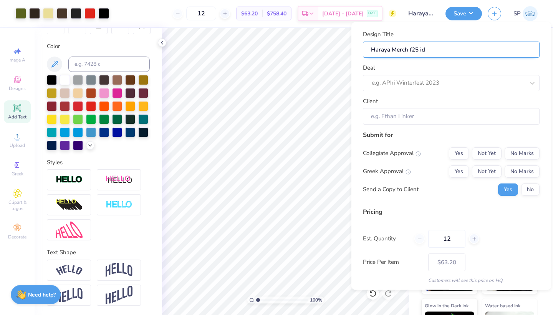
type input "Haraya Merch f25 i"
type input "Haraya Merch f25"
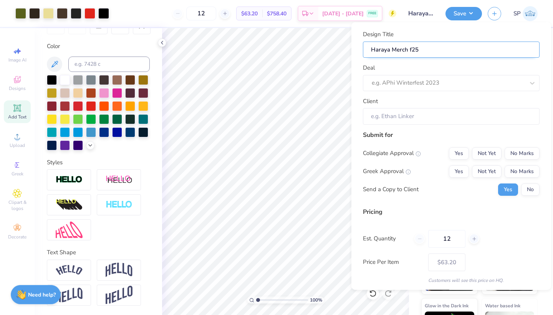
type input "Haraya Merch f2"
type input "Haraya Merch f"
type input "Haraya Merch"
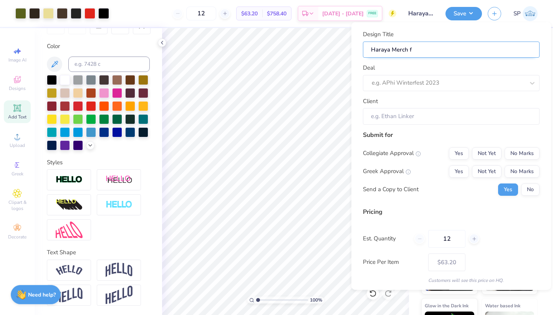
type input "Haraya Merch"
type input "Haraya Merch F"
type input "Haraya Merch F2"
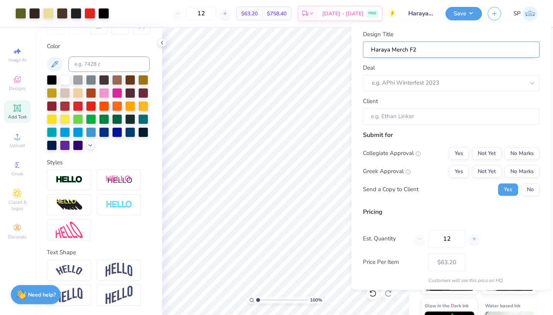
type input "Haraya Merch F25"
type input "Haraya Merch F25 i"
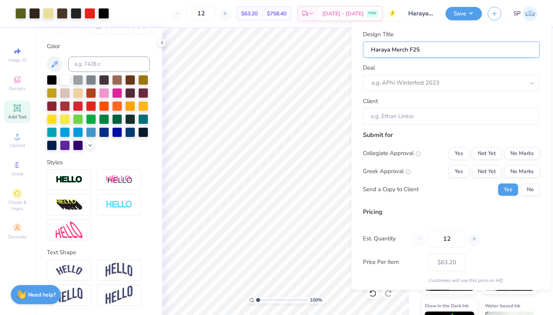
type input "Haraya Merch F25 i"
type input "Haraya Merch F25 id"
type input "Haraya Merch F25 ide"
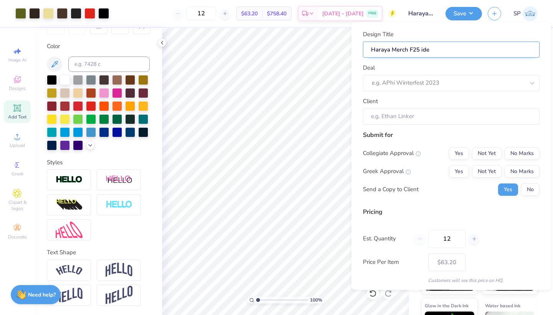
type input "Haraya Merch F25 idea"
type input "Haraya Merch F25 idea #"
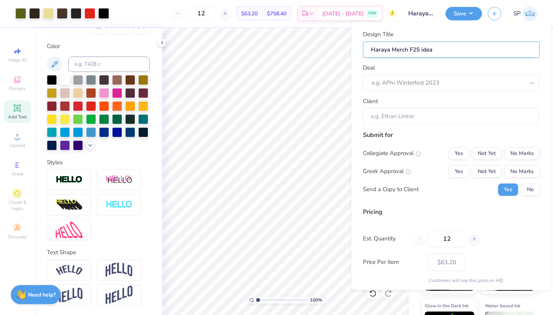
type input "Haraya Merch F25 idea #"
type input "Haraya Merch F25 idea #1"
click at [411, 83] on div "e.g. APhi Winterfest 2023" at bounding box center [448, 82] width 153 height 9
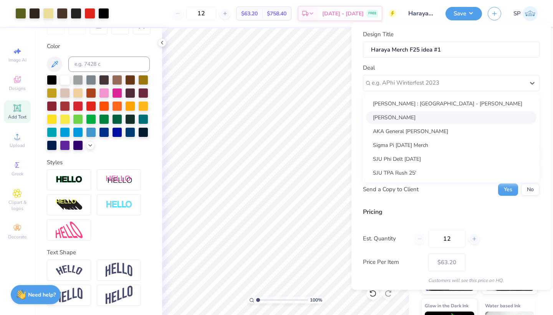
click at [430, 117] on div "[PERSON_NAME]" at bounding box center [451, 117] width 171 height 13
type input "[PERSON_NAME]"
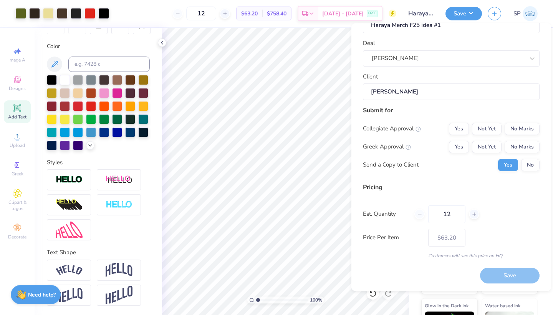
scroll to position [25, 0]
click at [527, 130] on button "No Marks" at bounding box center [522, 129] width 35 height 12
click at [525, 143] on button "No Marks" at bounding box center [522, 147] width 35 height 12
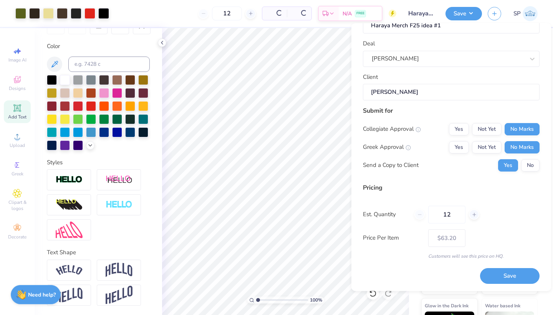
type input "$63.20"
click at [533, 161] on button "No" at bounding box center [530, 165] width 18 height 12
click at [453, 214] on input "12" at bounding box center [446, 215] width 37 height 18
type input "1"
type input "24"
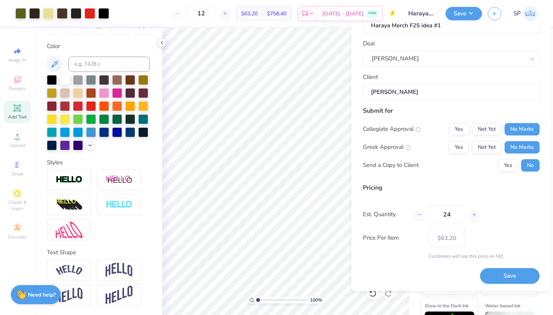
type input "24"
type input "$43.38"
type input "2"
type input "0"
type input "050"
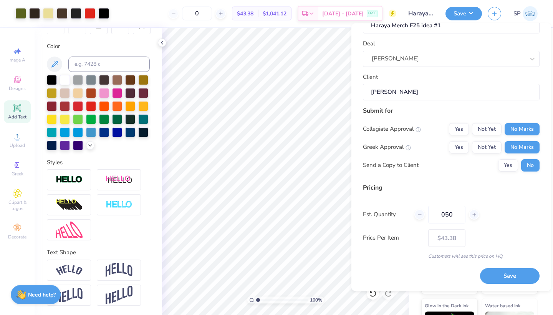
type input "50"
type input "$33.30"
type input "0"
type input "050"
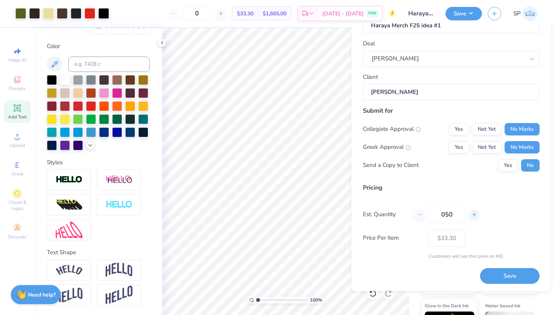
type input "50"
type input "$33.30"
type input "050"
click at [510, 273] on button "Save" at bounding box center [510, 276] width 60 height 16
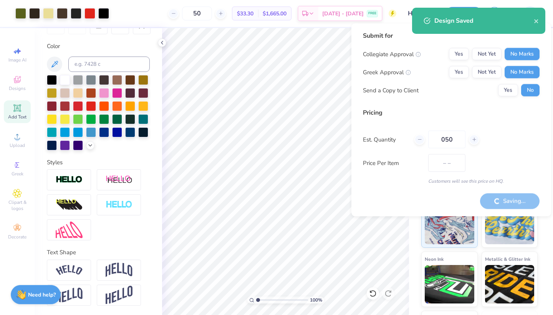
type input "$33.30"
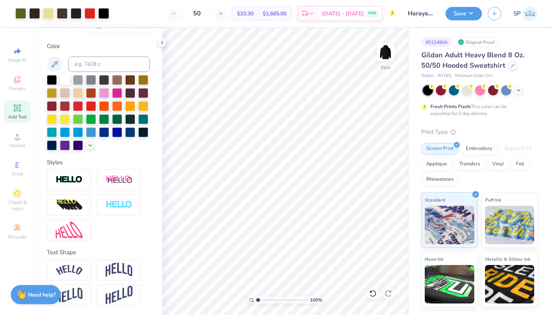
click at [22, 104] on icon at bounding box center [17, 107] width 9 height 9
click at [388, 58] on img at bounding box center [385, 52] width 31 height 31
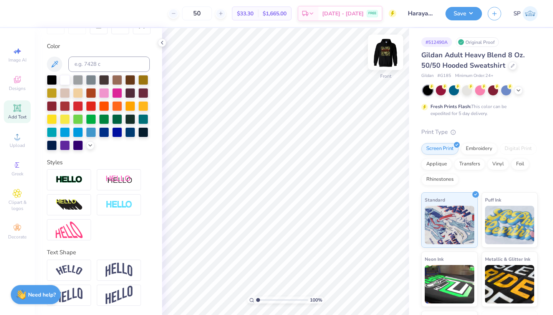
click at [385, 58] on img at bounding box center [385, 52] width 31 height 31
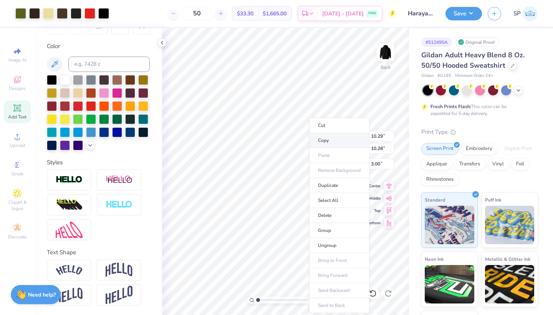
click at [336, 138] on li "Copy" at bounding box center [339, 140] width 60 height 15
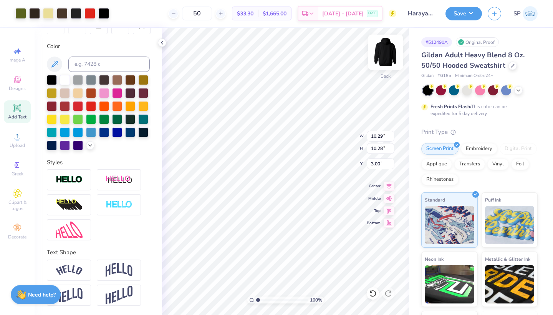
click at [388, 51] on img at bounding box center [385, 52] width 31 height 31
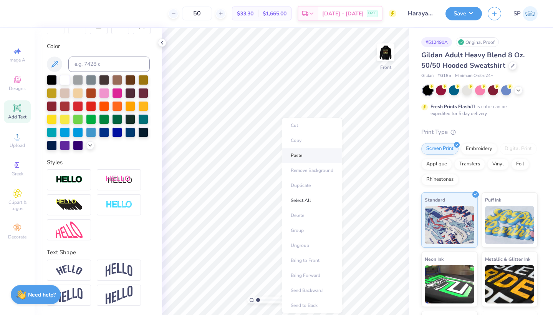
click at [293, 158] on li "Paste" at bounding box center [312, 155] width 60 height 15
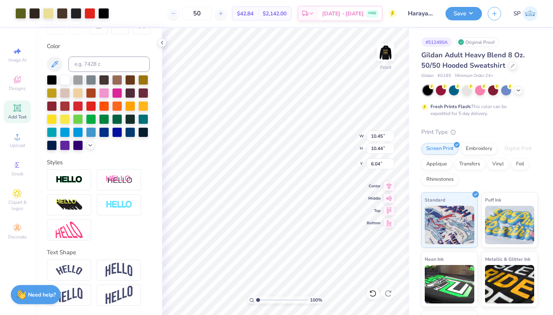
type input "6.00"
click at [387, 45] on img at bounding box center [385, 52] width 31 height 31
click at [160, 42] on icon at bounding box center [162, 43] width 6 height 6
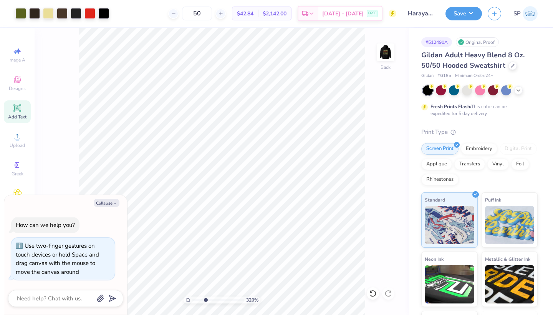
type input "3.12"
drag, startPoint x: 194, startPoint y: 300, endPoint x: 205, endPoint y: 294, distance: 12.7
click at [205, 294] on div "312 %" at bounding box center [222, 171] width 287 height 287
type textarea "x"
drag, startPoint x: 206, startPoint y: 299, endPoint x: 187, endPoint y: 301, distance: 19.7
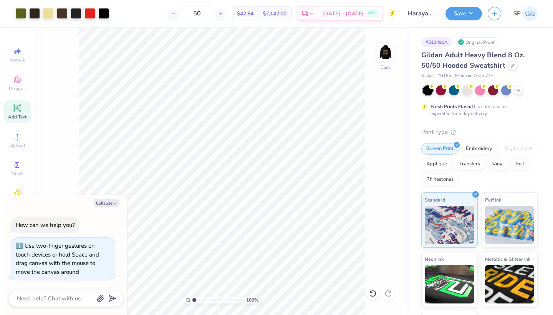
type input "1"
click at [187, 301] on div "100 %" at bounding box center [222, 299] width 77 height 7
type textarea "x"
type input "10.33"
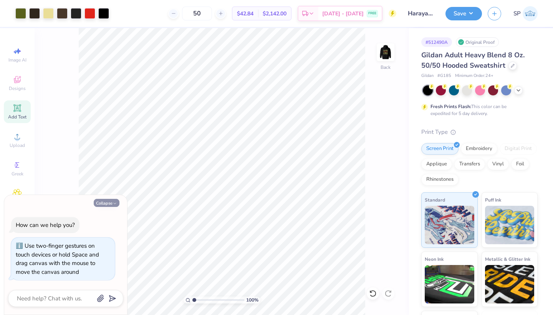
click at [111, 206] on button "Collapse" at bounding box center [107, 203] width 26 height 8
type textarea "x"
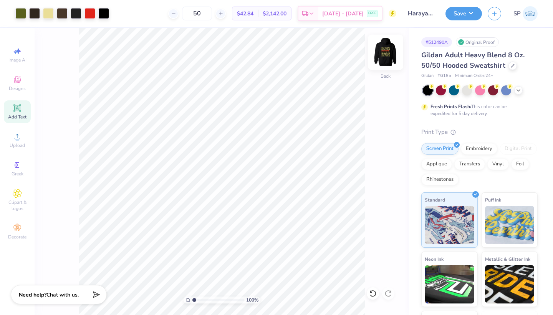
click at [392, 53] on img at bounding box center [385, 52] width 31 height 31
click at [52, 14] on div at bounding box center [48, 12] width 11 height 11
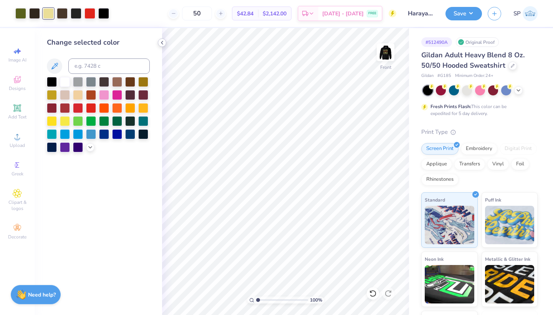
click at [161, 42] on icon at bounding box center [162, 43] width 6 height 6
